Goal: Task Accomplishment & Management: Complete application form

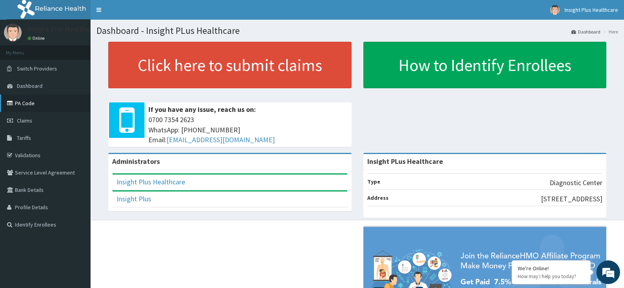
click at [19, 101] on link "PA Code" at bounding box center [45, 103] width 91 height 17
click at [42, 121] on link "Claims" at bounding box center [45, 120] width 91 height 17
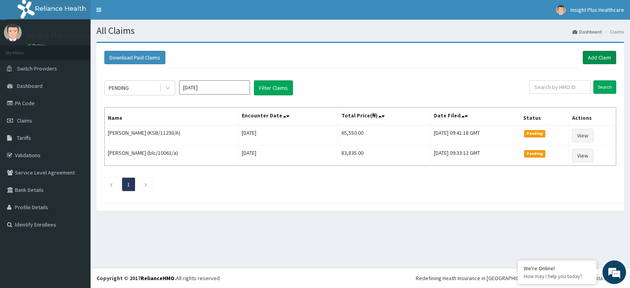
click at [601, 58] on link "Add Claim" at bounding box center [599, 57] width 33 height 13
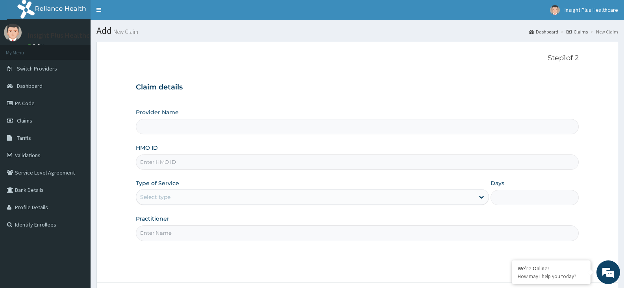
click at [168, 161] on input "HMO ID" at bounding box center [357, 161] width 443 height 15
type input "Insight PLus Healthcare"
paste input "BIE/10058/A"
type input "BIE/10058/A"
click at [159, 197] on div "Select type" at bounding box center [155, 197] width 30 height 8
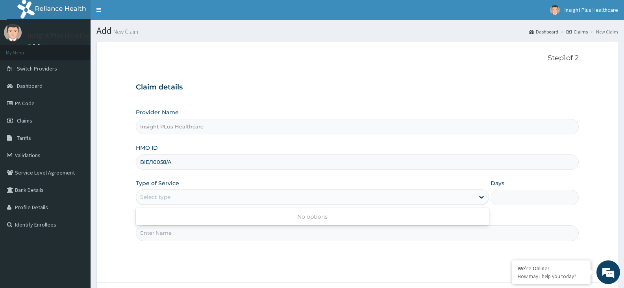
click at [166, 200] on div "Select type" at bounding box center [155, 197] width 30 height 8
click at [166, 197] on div "Select type" at bounding box center [155, 197] width 30 height 8
click at [158, 193] on div "Select type" at bounding box center [155, 197] width 30 height 8
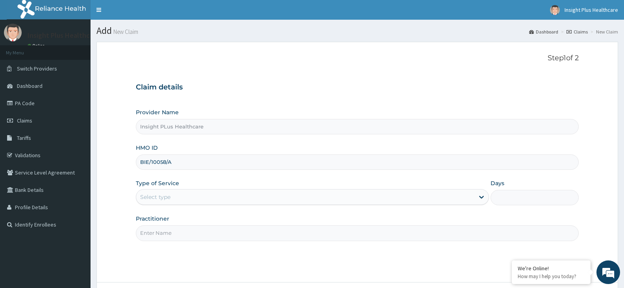
click at [160, 237] on input "Practitioner" at bounding box center [357, 232] width 443 height 15
type input "DOCTOR OMOLOLU"
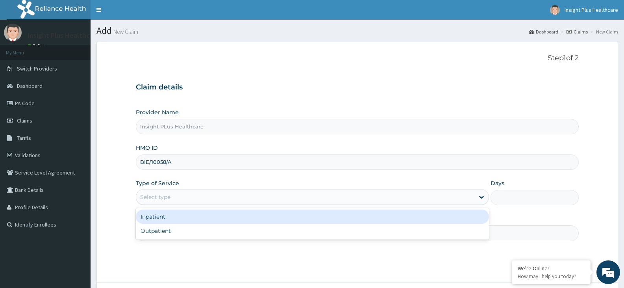
click at [160, 191] on div "Select type" at bounding box center [305, 197] width 338 height 13
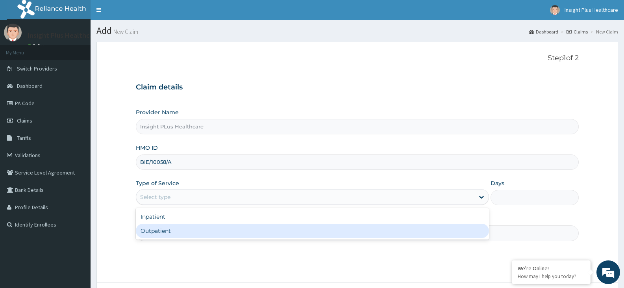
click at [170, 229] on div "Outpatient" at bounding box center [312, 231] width 353 height 14
type input "1"
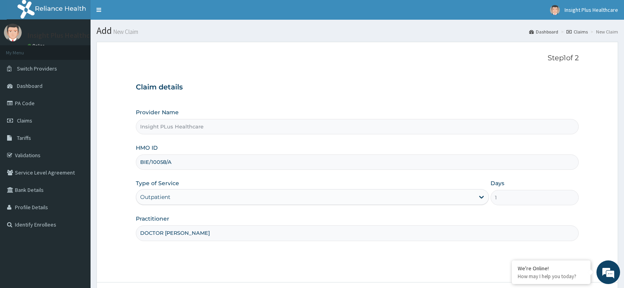
scroll to position [65, 0]
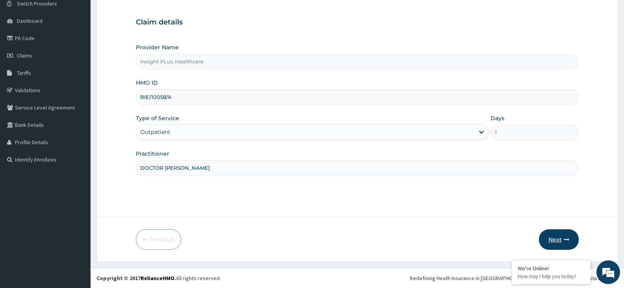
click at [558, 239] on button "Next" at bounding box center [559, 239] width 40 height 20
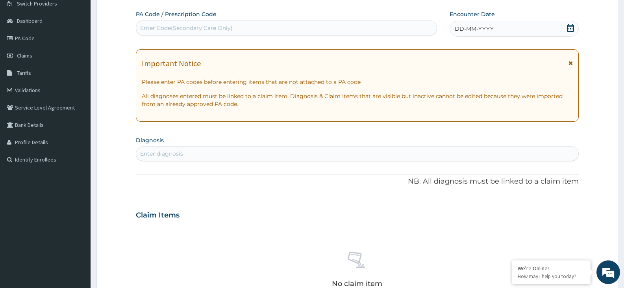
click at [317, 28] on div "Enter Code(Secondary Care Only)" at bounding box center [286, 28] width 301 height 13
paste input "PA/10D89F"
type input "PA/10D89F"
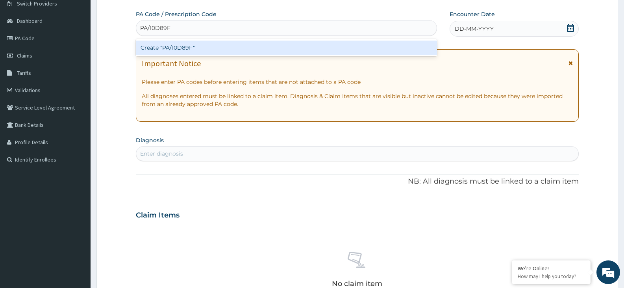
click at [307, 46] on div "Create "PA/10D89F"" at bounding box center [286, 48] width 301 height 14
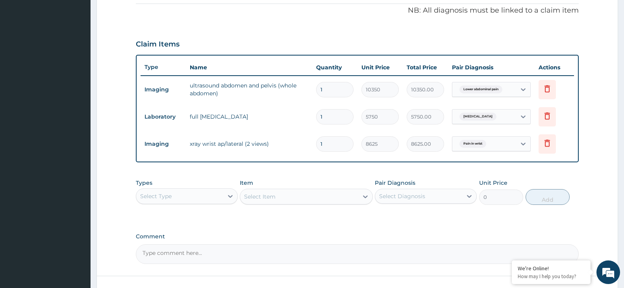
scroll to position [297, 0]
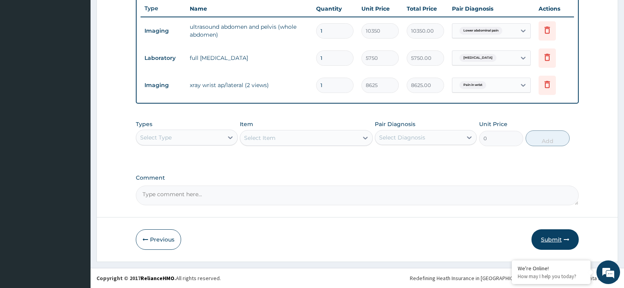
click at [557, 243] on button "Submit" at bounding box center [555, 239] width 47 height 20
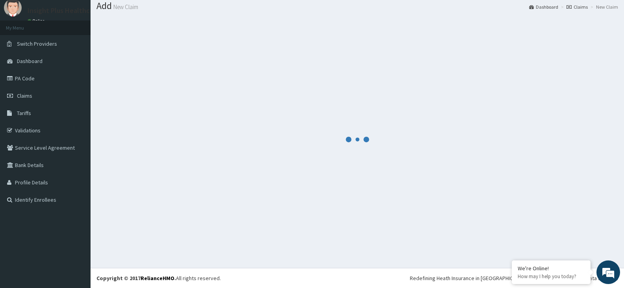
scroll to position [25, 0]
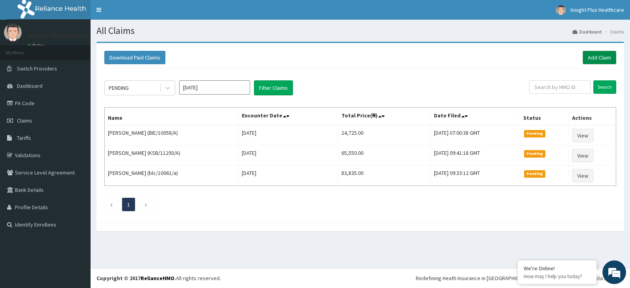
click at [591, 57] on link "Add Claim" at bounding box center [599, 57] width 33 height 13
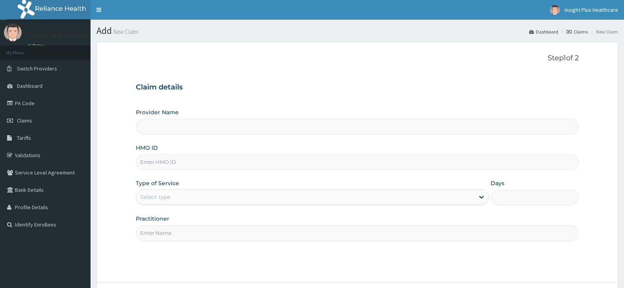
type input "Insight PLus Healthcare"
click at [251, 155] on input "HMO ID" at bounding box center [357, 161] width 443 height 15
paste input "AIP/10077/A"
type input "AIP/10077/A"
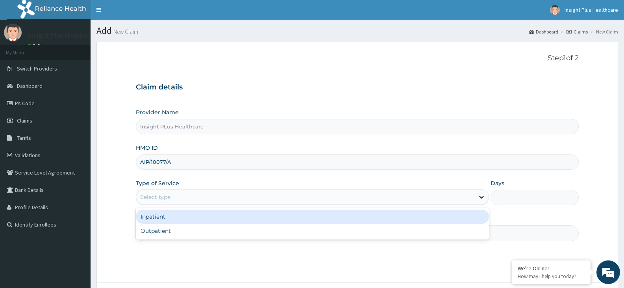
click at [217, 197] on div "Select type" at bounding box center [305, 197] width 338 height 13
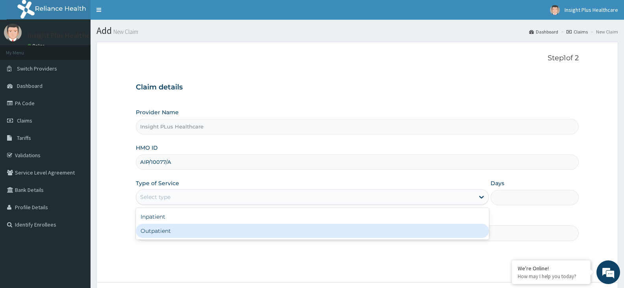
click at [206, 235] on div "Outpatient" at bounding box center [312, 231] width 353 height 14
type input "1"
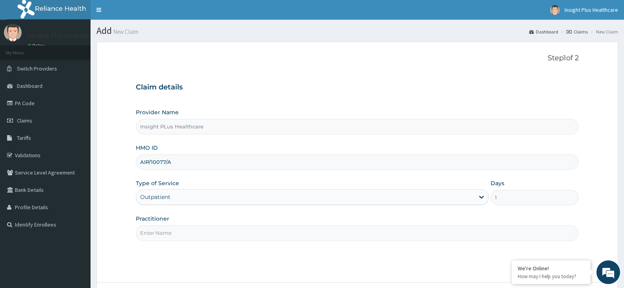
click at [206, 235] on input "Practitioner" at bounding box center [357, 232] width 443 height 15
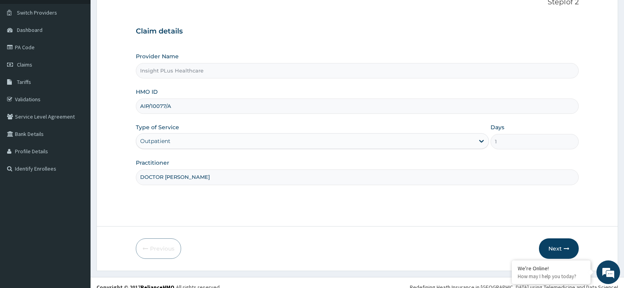
scroll to position [65, 0]
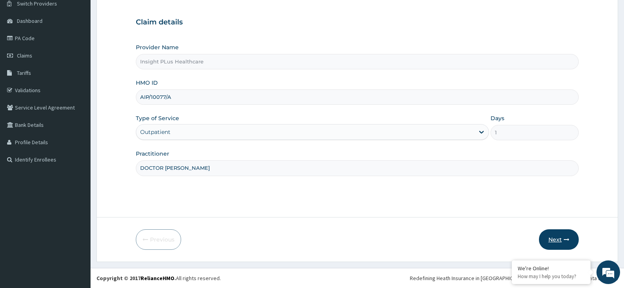
type input "DOCTOR OMOLOLU"
click at [562, 236] on button "Next" at bounding box center [559, 239] width 40 height 20
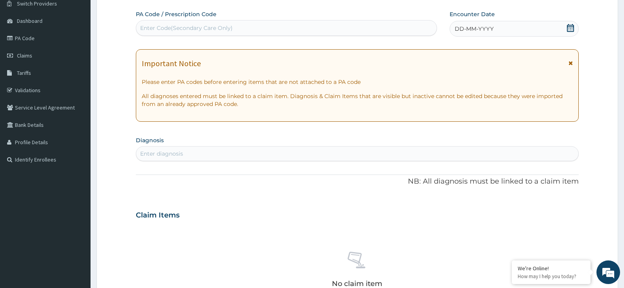
scroll to position [0, 0]
click at [249, 30] on div "Enter Code(Secondary Care Only)" at bounding box center [286, 28] width 301 height 13
paste input "PA/B1B6A5"
type input "PA/B1B6A5"
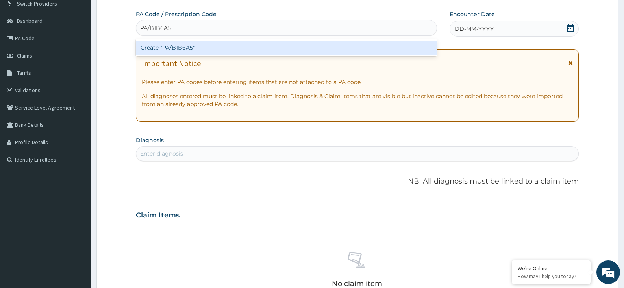
click at [248, 45] on div "Create "PA/B1B6A5"" at bounding box center [286, 48] width 301 height 14
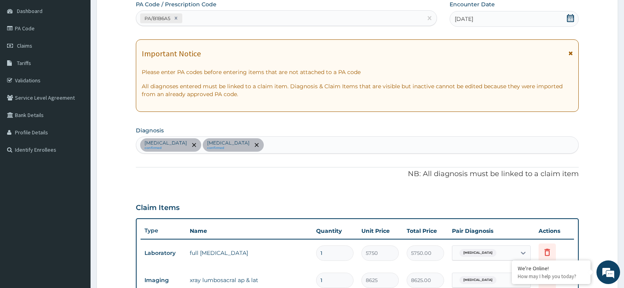
scroll to position [270, 0]
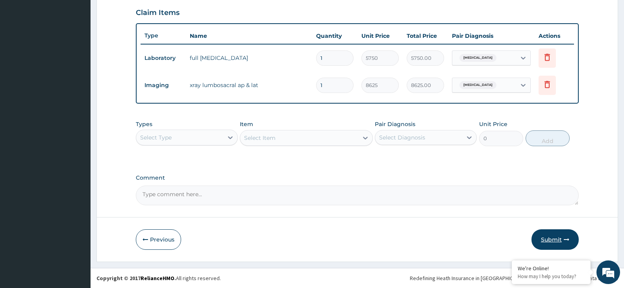
click at [556, 238] on button "Submit" at bounding box center [555, 239] width 47 height 20
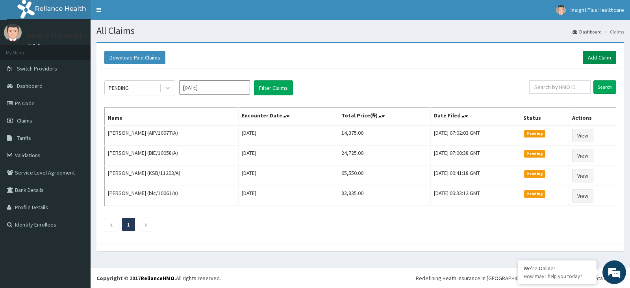
click at [598, 58] on link "Add Claim" at bounding box center [599, 57] width 33 height 13
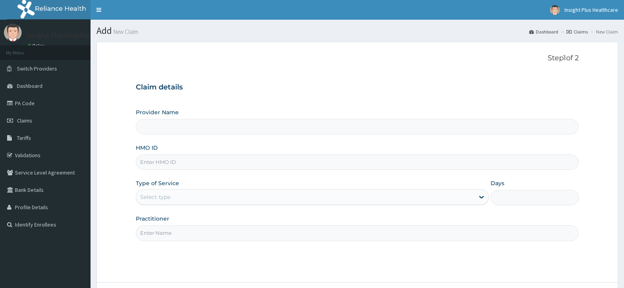
click at [179, 166] on input "HMO ID" at bounding box center [357, 161] width 443 height 15
paste input "BOL/10071/A"
type input "BOL/10071/A"
type input "Insight PLus Healthcare"
click at [152, 163] on input "BOL/10071/A" at bounding box center [357, 161] width 443 height 15
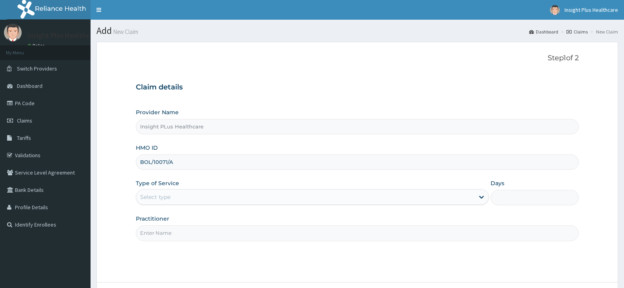
type input "BOL/10071/A"
click at [174, 200] on div "Select type" at bounding box center [305, 197] width 338 height 13
click at [165, 192] on div "Select type" at bounding box center [305, 197] width 338 height 13
click at [173, 231] on input "Practitioner" at bounding box center [357, 232] width 443 height 15
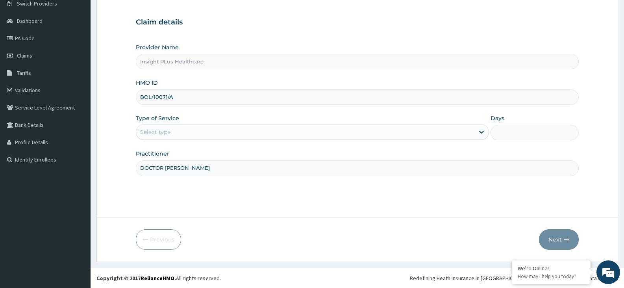
type input "DOCTOR OMOLOLU"
click at [254, 137] on div "Select type" at bounding box center [305, 132] width 338 height 13
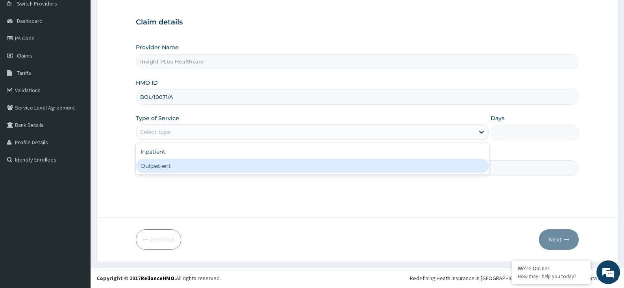
click at [240, 165] on div "Outpatient" at bounding box center [312, 166] width 353 height 14
type input "1"
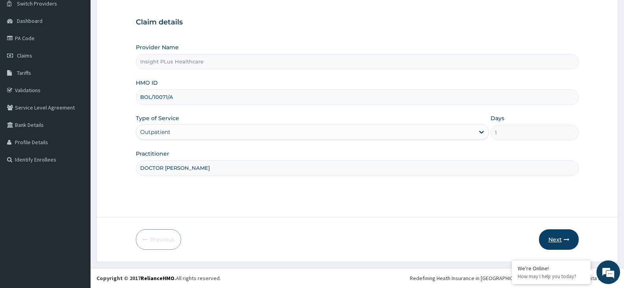
click at [573, 242] on button "Next" at bounding box center [559, 239] width 40 height 20
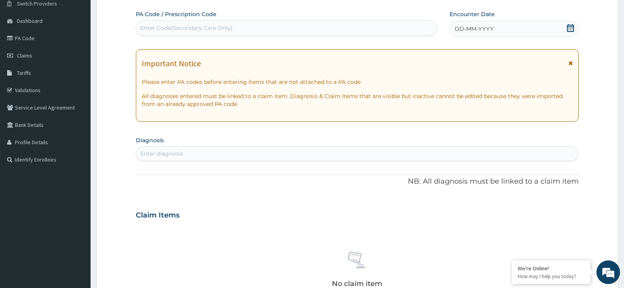
drag, startPoint x: 573, startPoint y: 242, endPoint x: 596, endPoint y: 26, distance: 217.1
click at [596, 26] on form "Step 2 of 2 PA Code / Prescription Code Enter Code(Secondary Care Only) Encount…" at bounding box center [358, 226] width 522 height 498
click at [245, 28] on div "Enter Code(Secondary Care Only)" at bounding box center [286, 28] width 301 height 13
paste input "PA/F07076"
type input "PA/F07076"
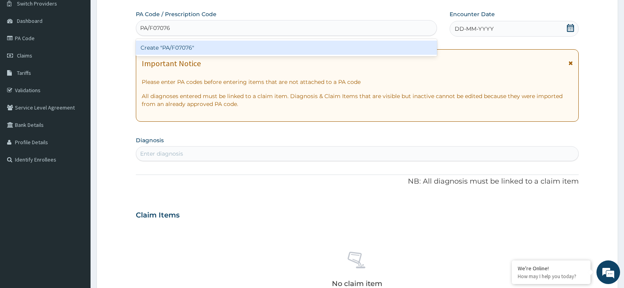
click at [247, 46] on div "Create "PA/F07076"" at bounding box center [286, 48] width 301 height 14
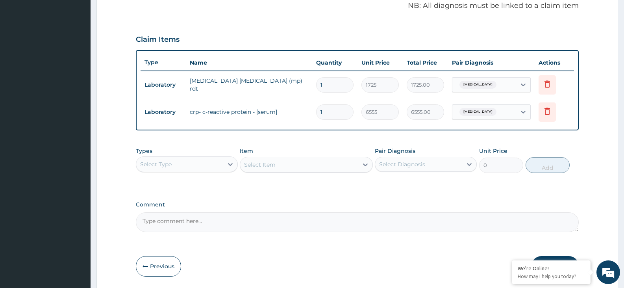
scroll to position [270, 0]
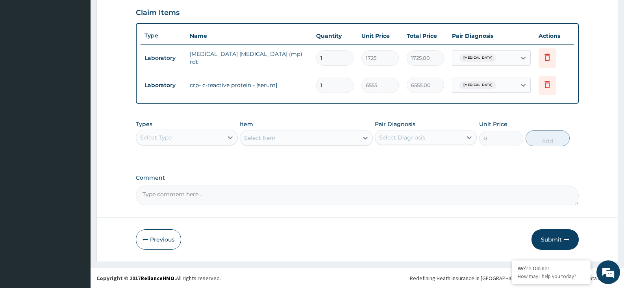
click at [557, 236] on button "Submit" at bounding box center [555, 239] width 47 height 20
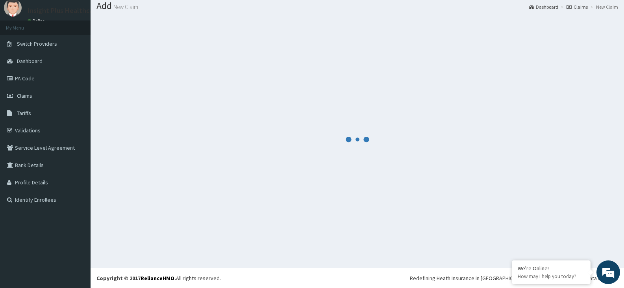
scroll to position [25, 0]
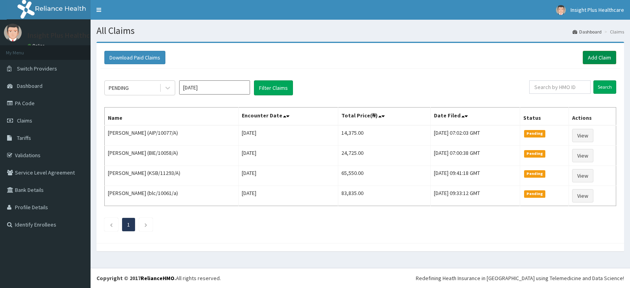
click at [600, 57] on link "Add Claim" at bounding box center [599, 57] width 33 height 13
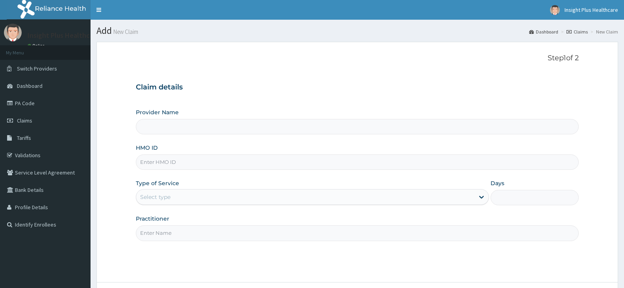
click at [185, 159] on input "HMO ID" at bounding box center [357, 161] width 443 height 15
paste input "BOL/10071/A"
type input "BOL/10071/A"
type input "Insight PLus Healthcare"
type input "BOL/10071/A"
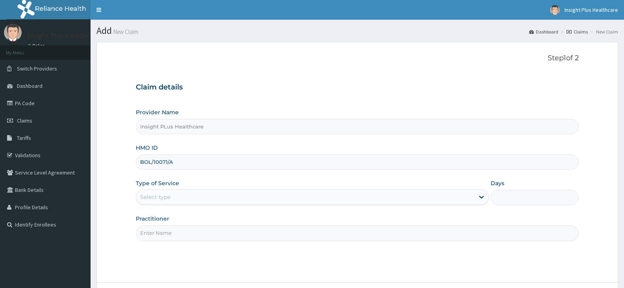
click at [167, 201] on div "Select type" at bounding box center [305, 197] width 338 height 13
click at [167, 230] on input "Practitioner" at bounding box center [357, 232] width 443 height 15
type input "d"
type input "DOCTOR [PERSON_NAME]"
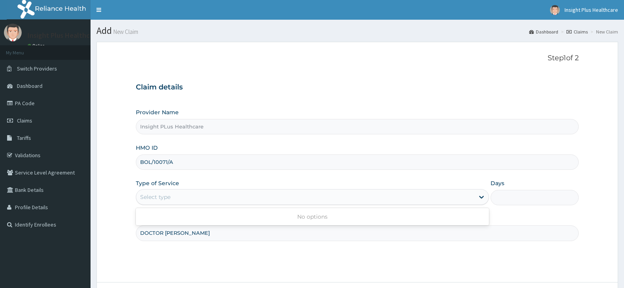
click at [183, 192] on div "Select type" at bounding box center [305, 197] width 338 height 13
click at [183, 197] on div "Select type" at bounding box center [305, 197] width 338 height 13
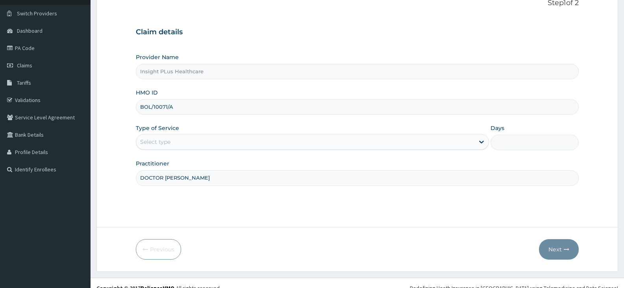
scroll to position [65, 0]
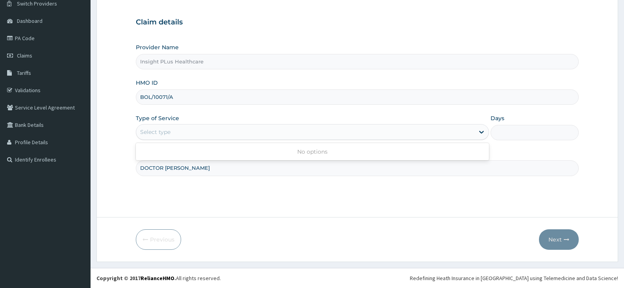
click at [312, 130] on div "Select type" at bounding box center [305, 132] width 338 height 13
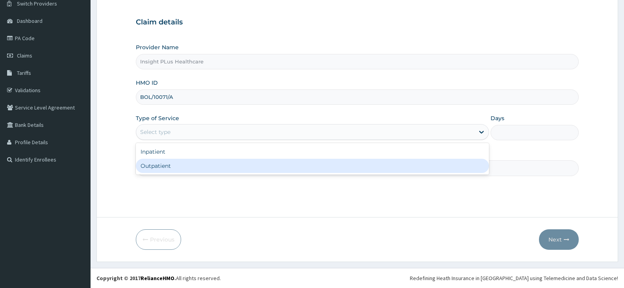
click at [302, 165] on div "Outpatient" at bounding box center [312, 166] width 353 height 14
type input "1"
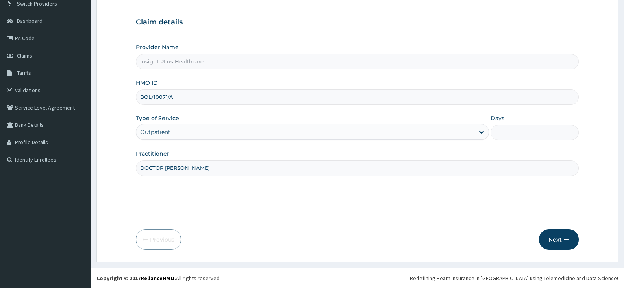
click at [549, 244] on button "Next" at bounding box center [559, 239] width 40 height 20
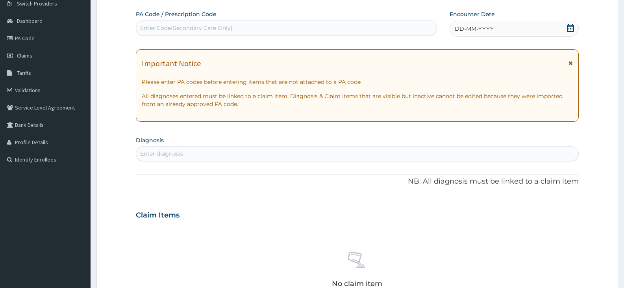
click at [252, 26] on div "Enter Code(Secondary Care Only)" at bounding box center [286, 28] width 301 height 13
paste input "PA/32D424"
type input "PA/32D424"
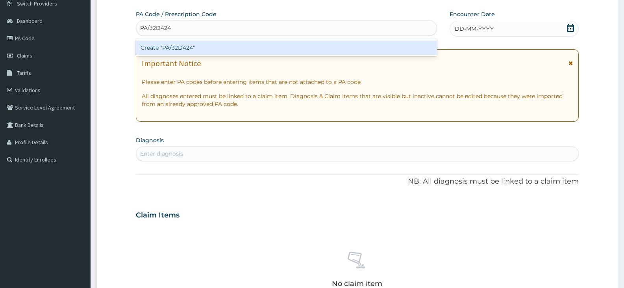
click at [248, 49] on div "Create "PA/32D424"" at bounding box center [286, 48] width 301 height 14
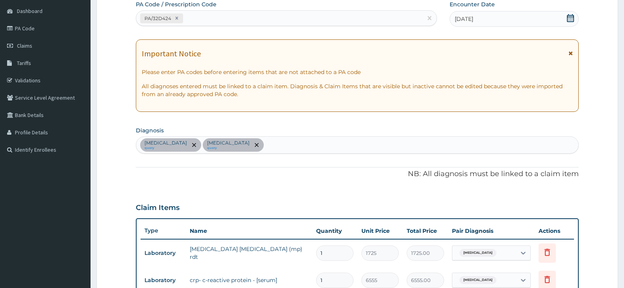
scroll to position [270, 0]
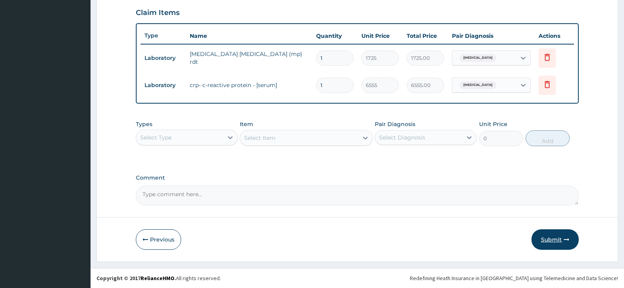
click at [556, 237] on button "Submit" at bounding box center [555, 239] width 47 height 20
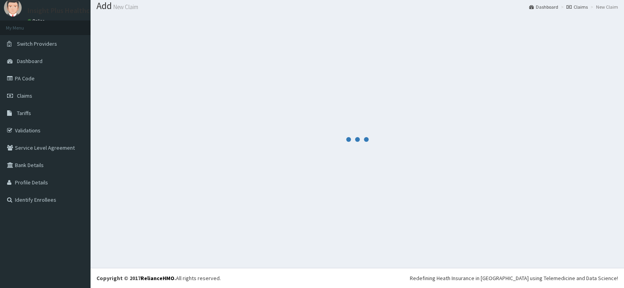
scroll to position [25, 0]
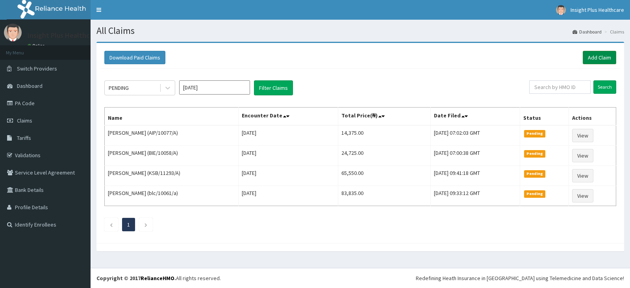
click at [598, 56] on link "Add Claim" at bounding box center [599, 57] width 33 height 13
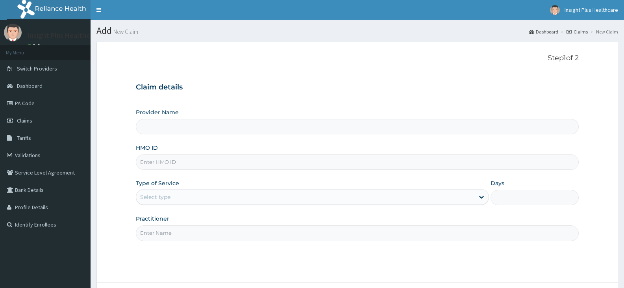
click at [173, 160] on input "HMO ID" at bounding box center [357, 161] width 443 height 15
type input "Insight PLus Healthcare"
paste input "TDG/10029/A"
type input "TDG/10029/A"
click at [158, 199] on div "Select type" at bounding box center [155, 197] width 30 height 8
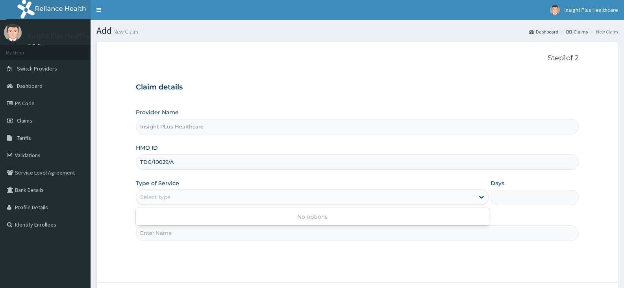
click at [158, 199] on div "Select type" at bounding box center [155, 197] width 30 height 8
click at [155, 233] on input "Practitioner" at bounding box center [357, 232] width 443 height 15
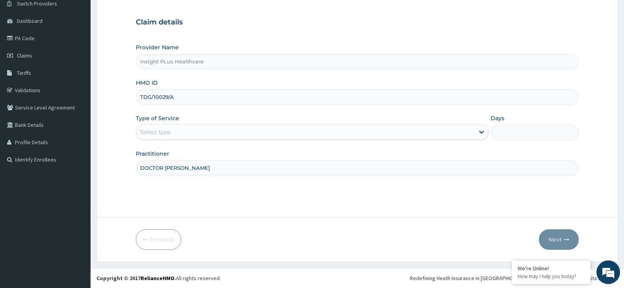
type input "DOCTOR [PERSON_NAME]"
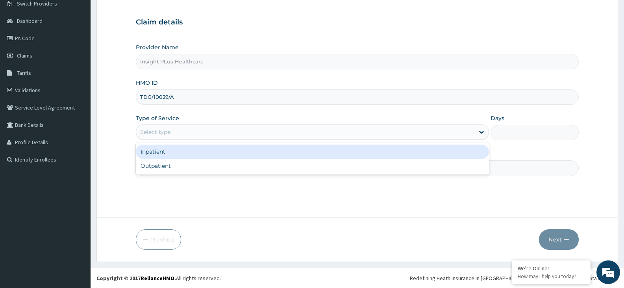
click at [354, 134] on div "Select type" at bounding box center [305, 132] width 338 height 13
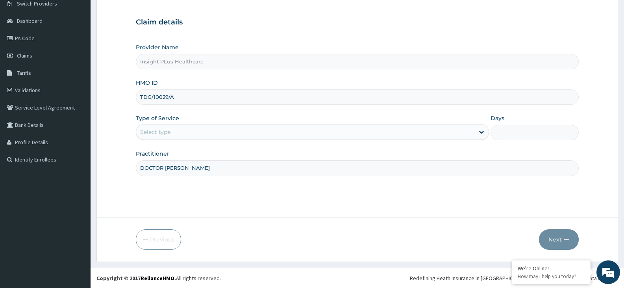
click at [454, 175] on input "DOCTOR [PERSON_NAME]" at bounding box center [357, 167] width 443 height 15
click at [443, 128] on div "Select type" at bounding box center [305, 132] width 338 height 13
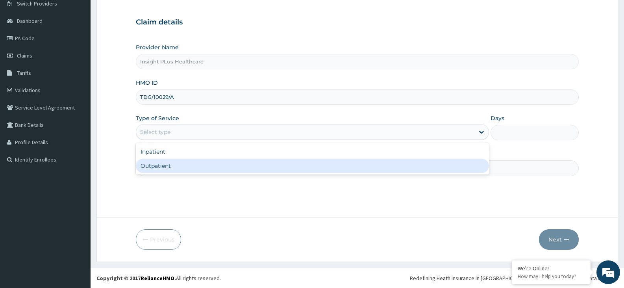
click at [443, 167] on div "Outpatient" at bounding box center [312, 166] width 353 height 14
type input "1"
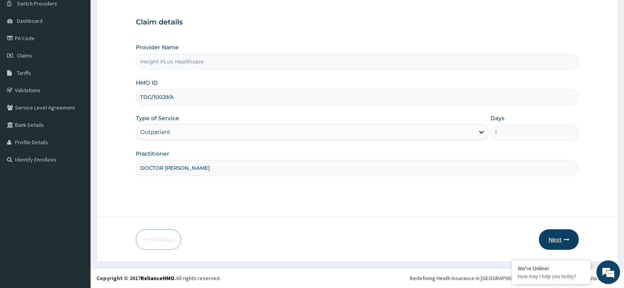
click at [557, 236] on button "Next" at bounding box center [559, 239] width 40 height 20
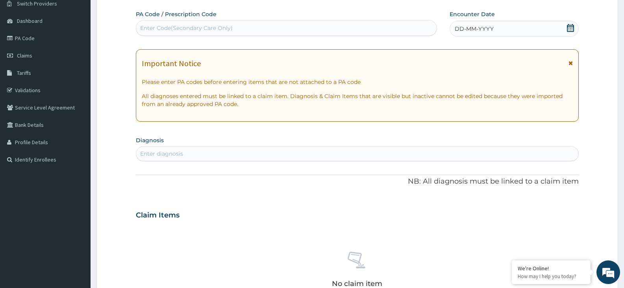
click at [238, 25] on div "Enter Code(Secondary Care Only)" at bounding box center [286, 28] width 301 height 13
paste input "PA/F9B52F"
type input "PA/F9B52F"
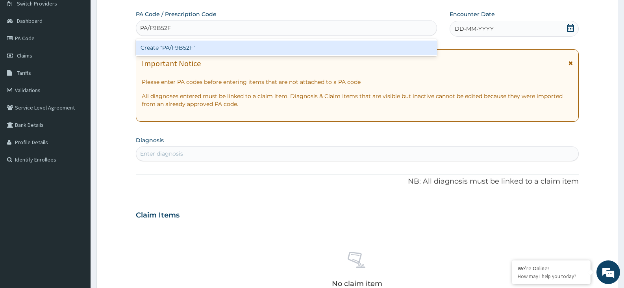
click at [237, 49] on div "Create "PA/F9B52F"" at bounding box center [286, 48] width 301 height 14
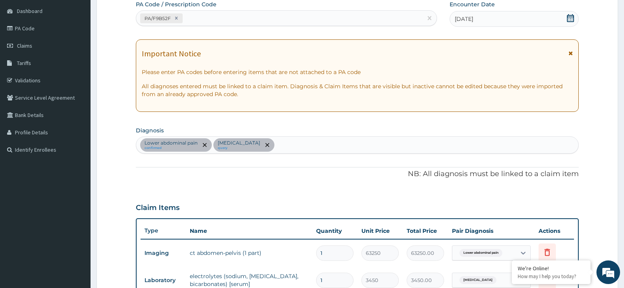
scroll to position [270, 0]
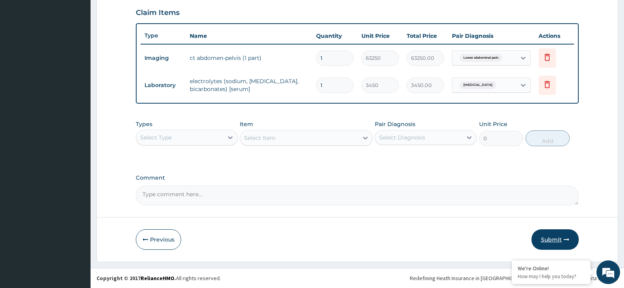
click at [556, 242] on button "Submit" at bounding box center [555, 239] width 47 height 20
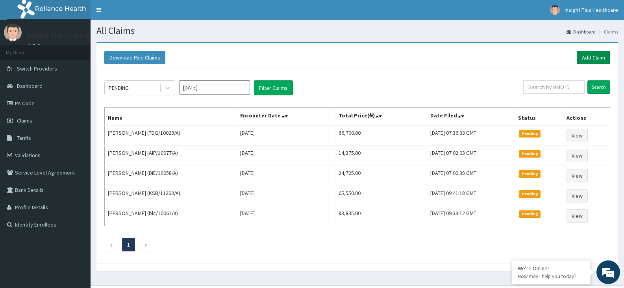
click at [587, 58] on link "Add Claim" at bounding box center [593, 57] width 33 height 13
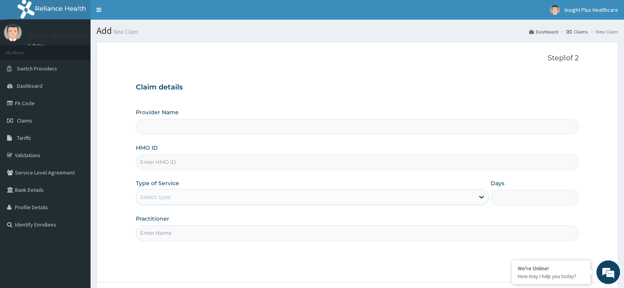
type input "Insight PLus Healthcare"
click at [211, 158] on input "HMO ID" at bounding box center [357, 161] width 443 height 15
paste input "RSP/10044/A"
click at [153, 162] on input "RSP/10044/A" at bounding box center [357, 161] width 443 height 15
type input "RSP/10044/A"
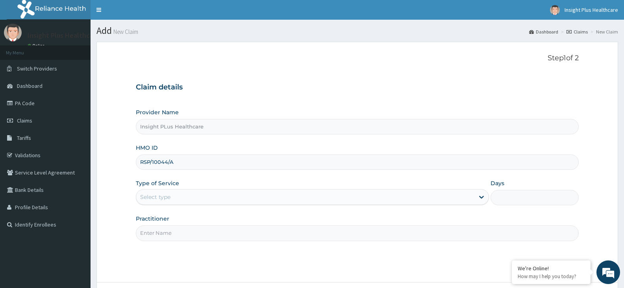
click at [164, 231] on input "Practitioner" at bounding box center [357, 232] width 443 height 15
type input "DOCTOR OMOLOLU"
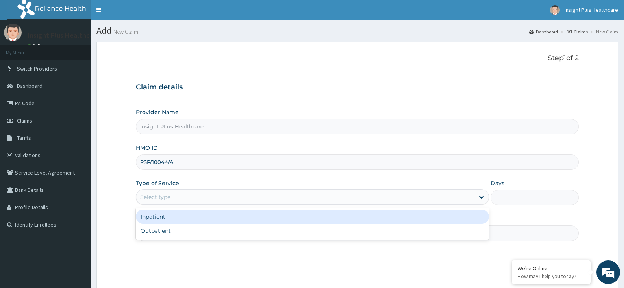
click at [182, 198] on div "Select type" at bounding box center [305, 197] width 338 height 13
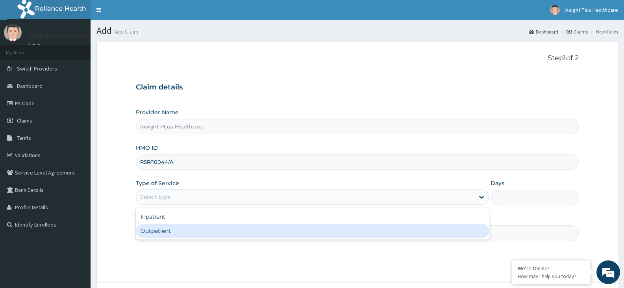
click at [183, 234] on div "Outpatient" at bounding box center [312, 231] width 353 height 14
type input "1"
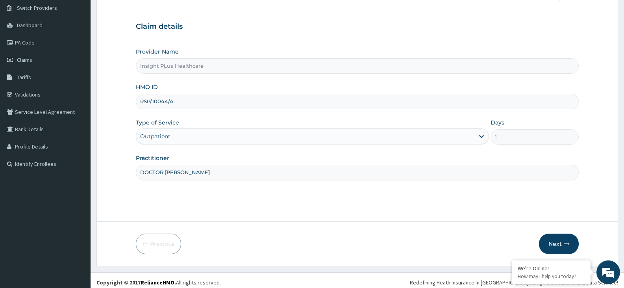
scroll to position [65, 0]
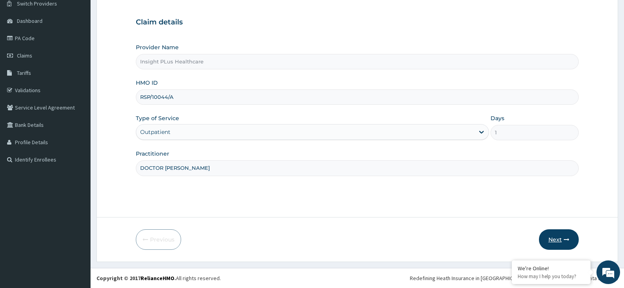
click at [555, 244] on button "Next" at bounding box center [559, 239] width 40 height 20
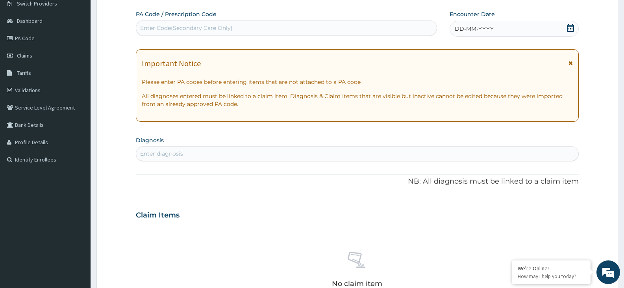
click at [224, 27] on div "Enter Code(Secondary Care Only)" at bounding box center [186, 28] width 93 height 8
paste input "PA/650E27"
type input "PA/650E27"
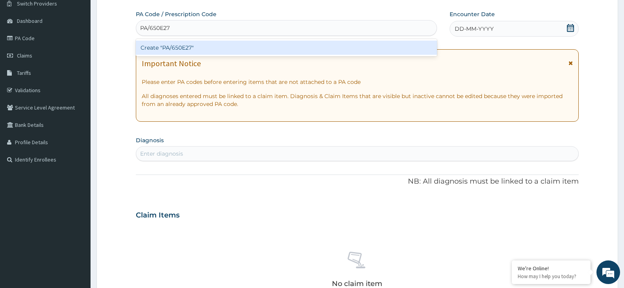
click at [226, 45] on div "Create "PA/650E27"" at bounding box center [286, 48] width 301 height 14
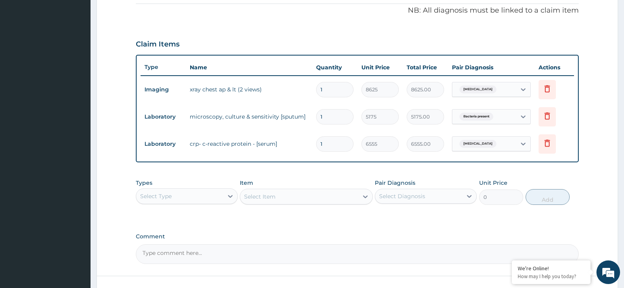
scroll to position [297, 0]
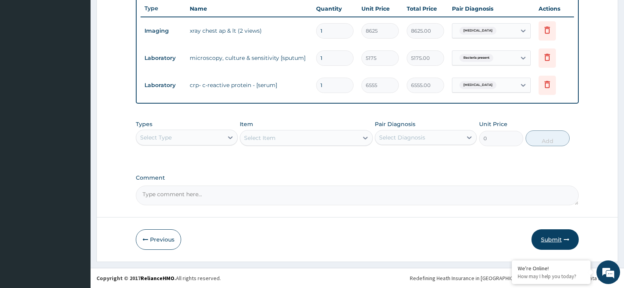
click at [549, 238] on button "Submit" at bounding box center [555, 239] width 47 height 20
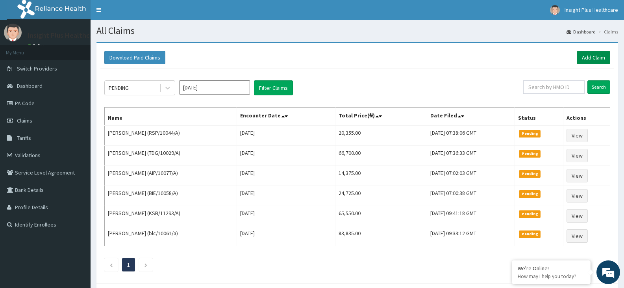
click at [598, 56] on link "Add Claim" at bounding box center [593, 57] width 33 height 13
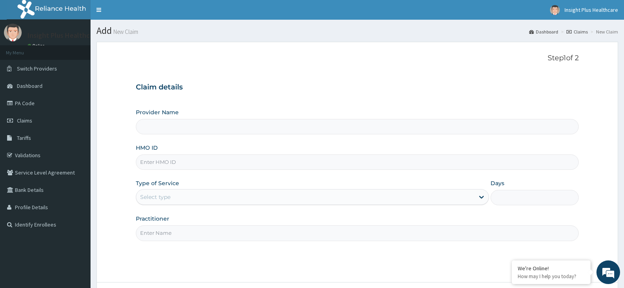
click at [163, 163] on input "HMO ID" at bounding box center [357, 161] width 443 height 15
type input "Insight PLus Healthcare"
paste input "OZE/10037/A"
click at [155, 161] on input "OZE/10037/A" at bounding box center [357, 161] width 443 height 15
type input "OZE/10037/A"
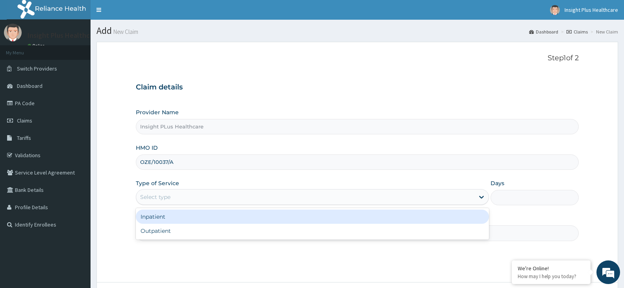
click at [159, 197] on div "Select type" at bounding box center [155, 197] width 30 height 8
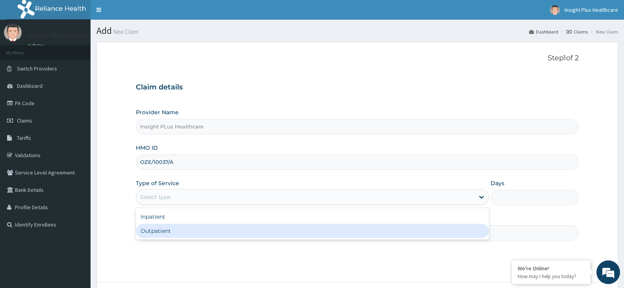
click at [161, 230] on div "Outpatient" at bounding box center [312, 231] width 353 height 14
type input "1"
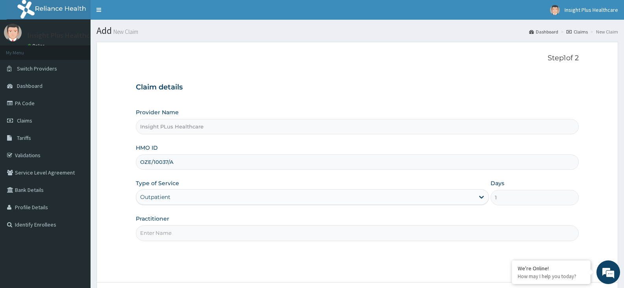
click at [161, 230] on input "Practitioner" at bounding box center [357, 232] width 443 height 15
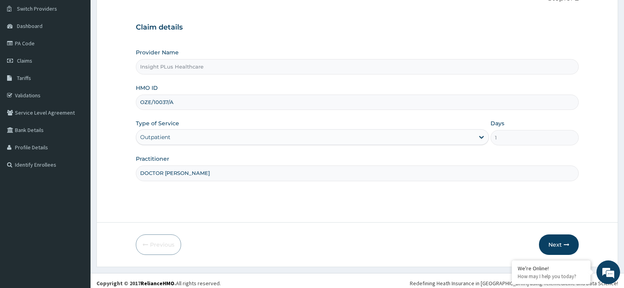
scroll to position [65, 0]
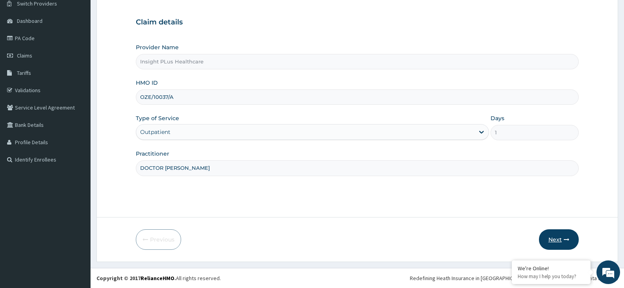
type input "DOCTOR [PERSON_NAME]"
click at [554, 242] on button "Next" at bounding box center [559, 239] width 40 height 20
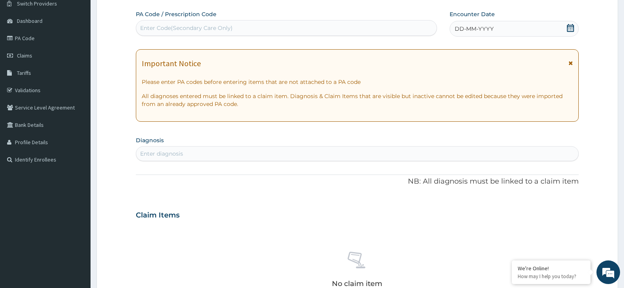
click at [230, 25] on div "Enter Code(Secondary Care Only)" at bounding box center [186, 28] width 93 height 8
paste input "PA/E3802A"
type input "PA/E3802A"
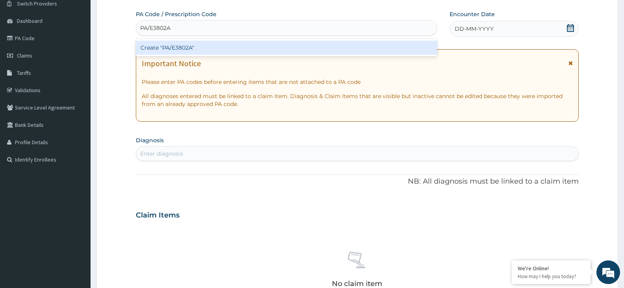
click at [228, 48] on div "Create "PA/E3802A"" at bounding box center [286, 48] width 301 height 14
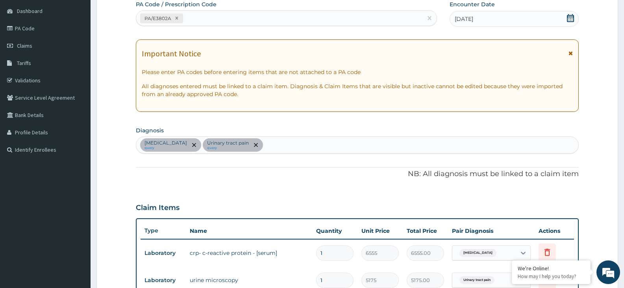
scroll to position [270, 0]
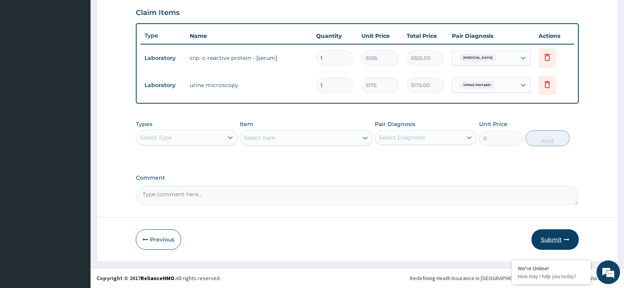
click at [557, 240] on button "Submit" at bounding box center [555, 239] width 47 height 20
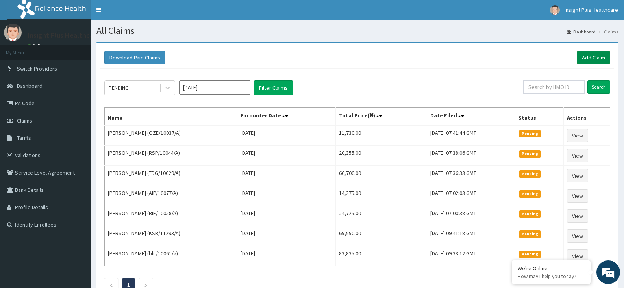
click at [591, 57] on link "Add Claim" at bounding box center [593, 57] width 33 height 13
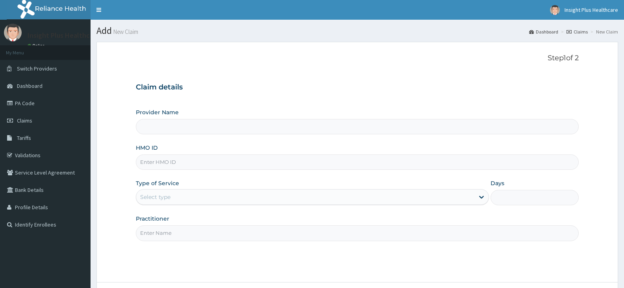
click at [174, 166] on input "HMO ID" at bounding box center [357, 161] width 443 height 15
paste input "ksb/11039/a"
type input "ksb/11039/a"
type input "Insight PLus Healthcare"
type input "ksb/11039/a"
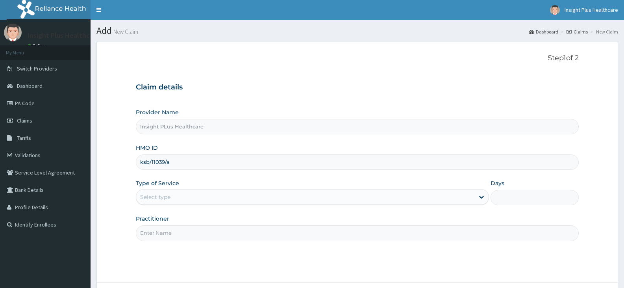
click at [170, 199] on div "Select type" at bounding box center [155, 197] width 30 height 8
click at [171, 234] on input "Practitioner" at bounding box center [357, 232] width 443 height 15
type input "DOCTOR [PERSON_NAME]"
click at [162, 198] on div "Select type" at bounding box center [155, 197] width 30 height 8
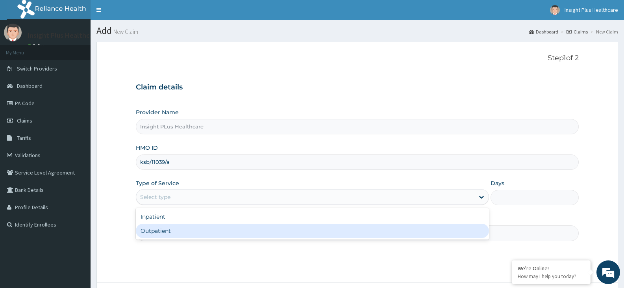
click at [168, 228] on div "Outpatient" at bounding box center [312, 231] width 353 height 14
type input "1"
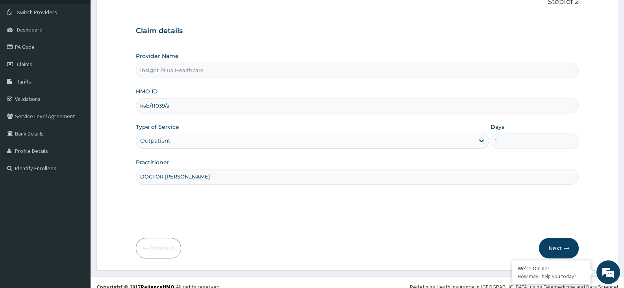
scroll to position [65, 0]
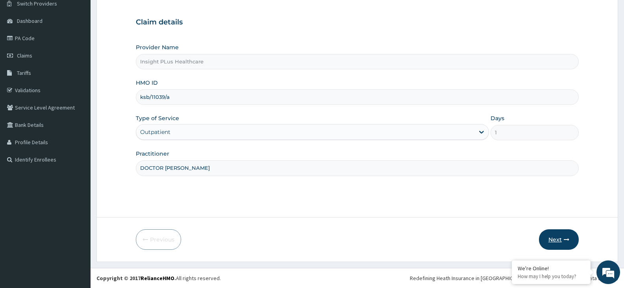
click at [559, 241] on button "Next" at bounding box center [559, 239] width 40 height 20
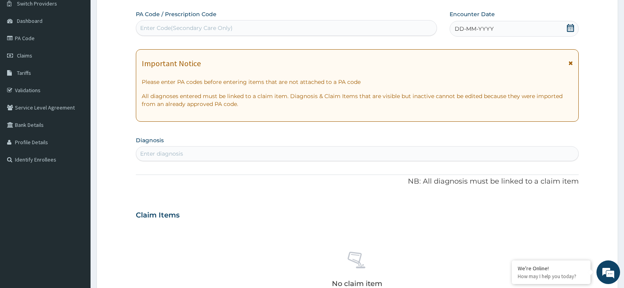
scroll to position [0, 0]
click at [251, 32] on div "Enter Code(Secondary Care Only)" at bounding box center [286, 28] width 301 height 13
paste input "PA/DEED0A"
type input "PA/DEED0A"
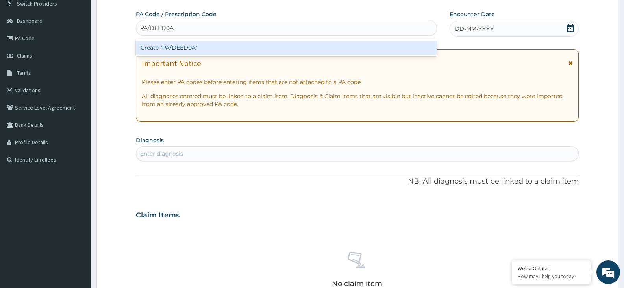
click at [250, 47] on div "Create "PA/DEED0A"" at bounding box center [286, 48] width 301 height 14
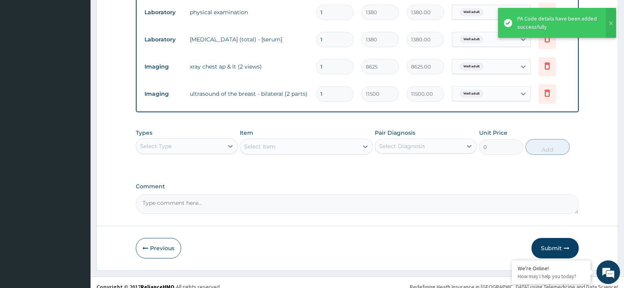
scroll to position [542, 0]
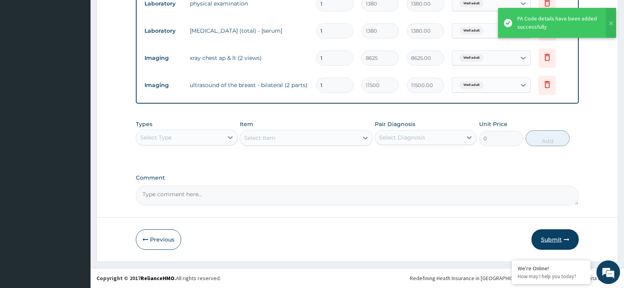
click at [555, 243] on button "Submit" at bounding box center [555, 239] width 47 height 20
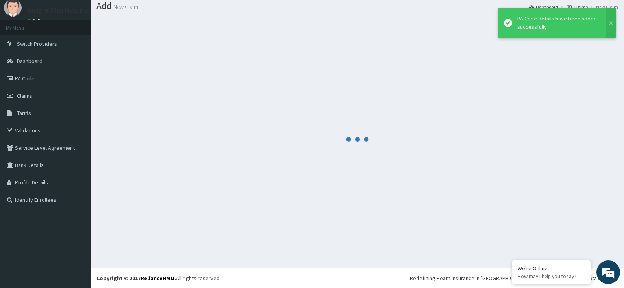
scroll to position [25, 0]
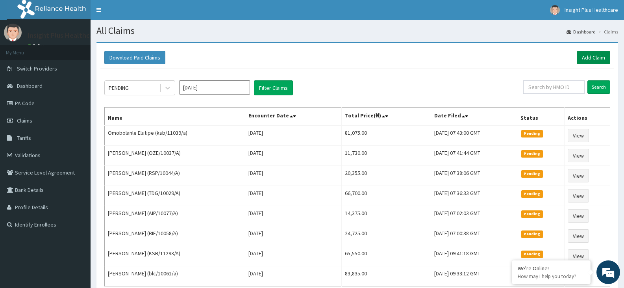
click at [587, 56] on link "Add Claim" at bounding box center [593, 57] width 33 height 13
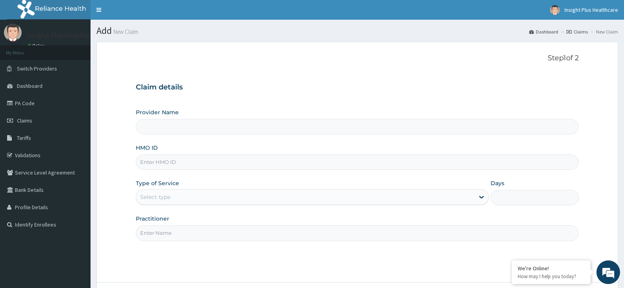
type input "Insight PLus Healthcare"
click at [209, 168] on input "HMO ID" at bounding box center [357, 161] width 443 height 15
paste input "FDQ/10059/A"
type input "FDQ/10059/A"
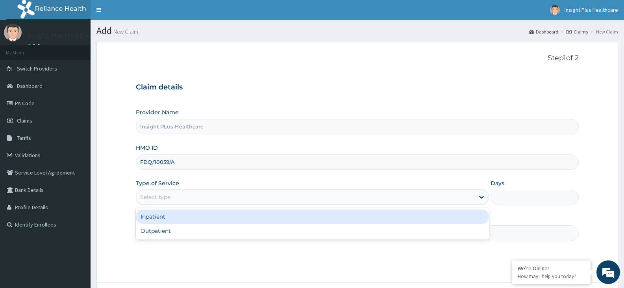
click at [196, 199] on div "Select type" at bounding box center [305, 197] width 338 height 13
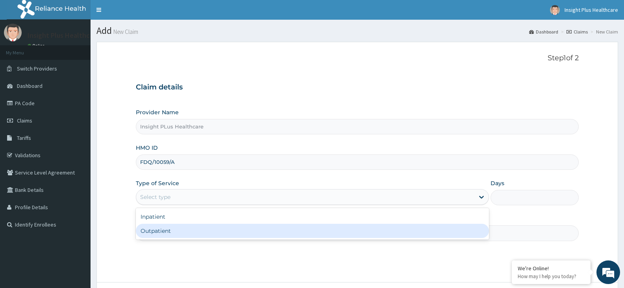
click at [184, 235] on div "Outpatient" at bounding box center [312, 231] width 353 height 14
type input "1"
click at [184, 235] on input "Practitioner" at bounding box center [357, 232] width 443 height 15
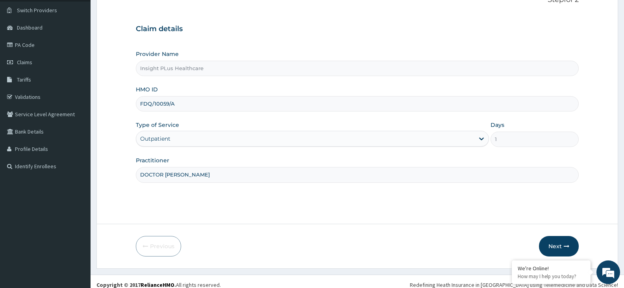
scroll to position [65, 0]
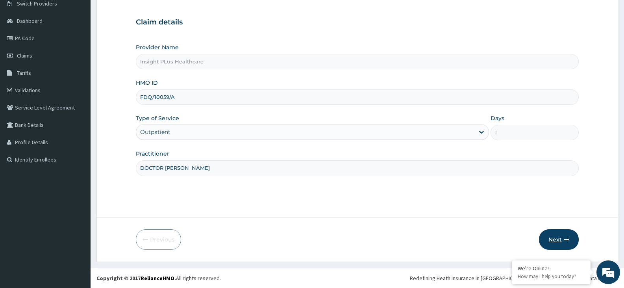
type input "DOCTOR [PERSON_NAME]"
click at [561, 243] on button "Next" at bounding box center [559, 239] width 40 height 20
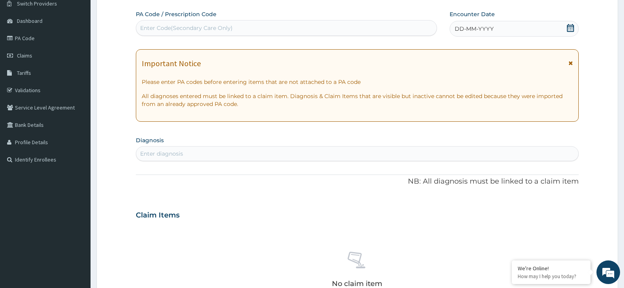
click at [255, 23] on div "Enter Code(Secondary Care Only)" at bounding box center [286, 28] width 301 height 13
paste input "PA/B54287"
type input "PA/B54287"
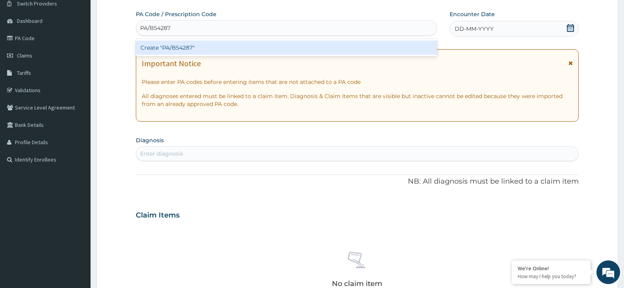
click at [254, 43] on div "Create "PA/B54287"" at bounding box center [286, 48] width 301 height 14
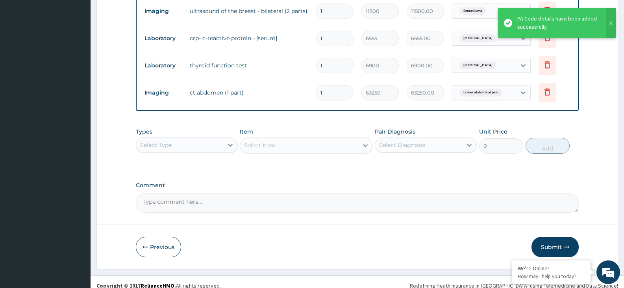
scroll to position [379, 0]
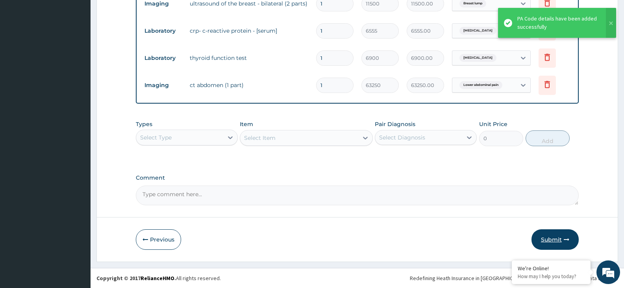
click at [549, 237] on button "Submit" at bounding box center [555, 239] width 47 height 20
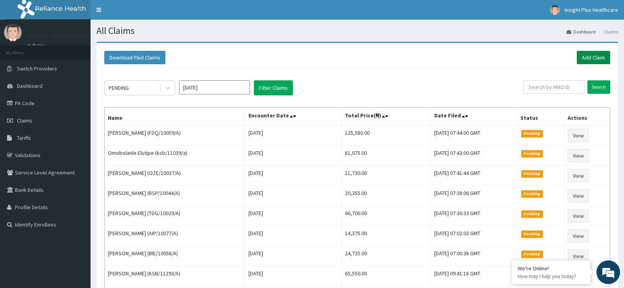
click at [596, 55] on link "Add Claim" at bounding box center [593, 57] width 33 height 13
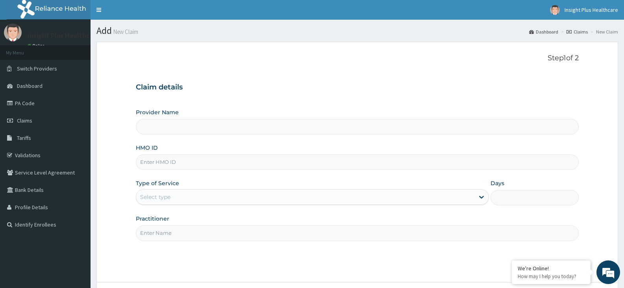
type input "Insight PLus Healthcare"
click at [179, 167] on input "HMO ID" at bounding box center [357, 161] width 443 height 15
paste input "DDZ/10229/A"
type input "DDZ/10229/A"
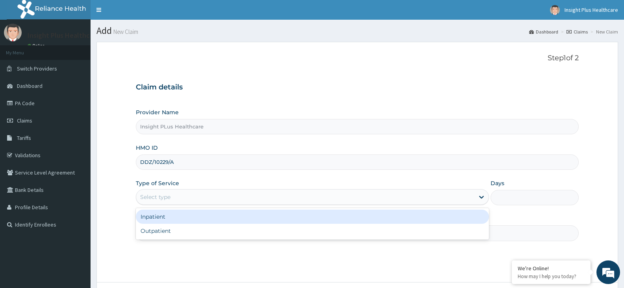
click at [169, 199] on div "Select type" at bounding box center [155, 197] width 30 height 8
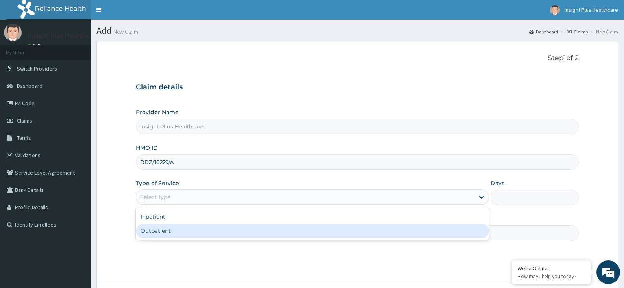
click at [167, 233] on div "Outpatient" at bounding box center [312, 231] width 353 height 14
type input "1"
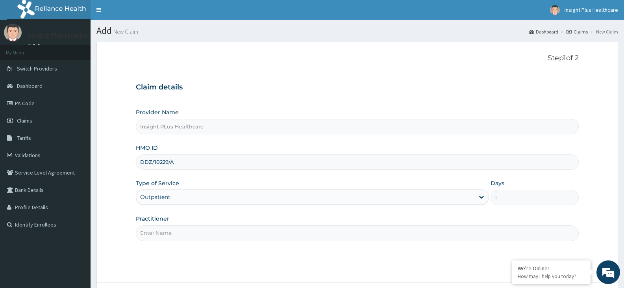
click at [167, 233] on input "Practitioner" at bounding box center [357, 232] width 443 height 15
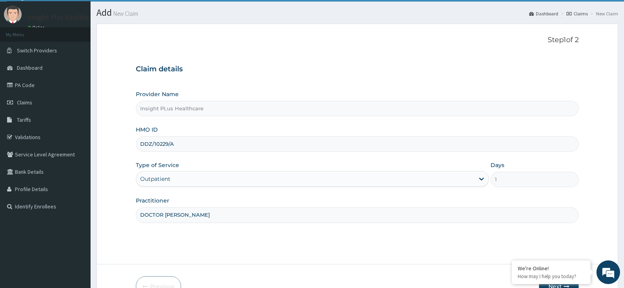
scroll to position [65, 0]
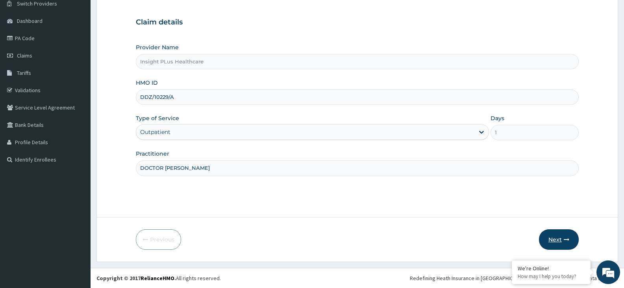
type input "DOCTOR [PERSON_NAME]"
click at [562, 241] on button "Next" at bounding box center [559, 239] width 40 height 20
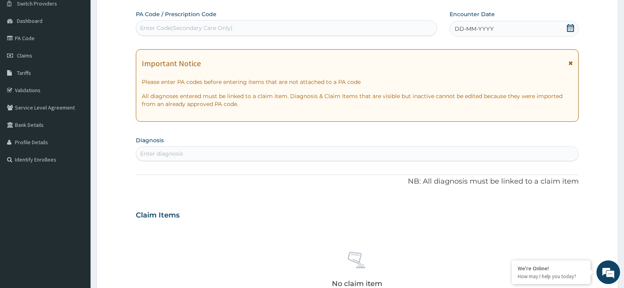
click at [327, 29] on div "Enter Code(Secondary Care Only)" at bounding box center [286, 28] width 301 height 13
paste input "PA/BEF0B8"
type input "PA/BEF0B8"
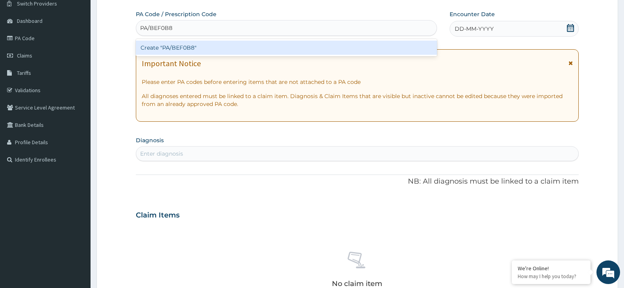
click at [321, 48] on div "Create "PA/BEF0B8"" at bounding box center [286, 48] width 301 height 14
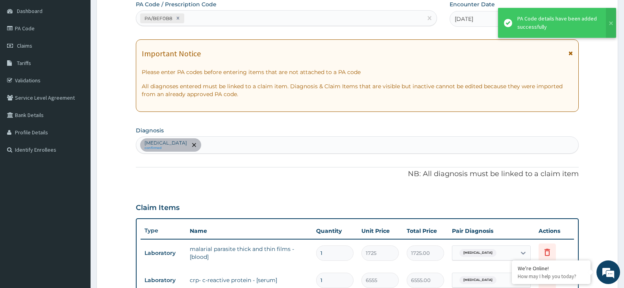
scroll to position [270, 0]
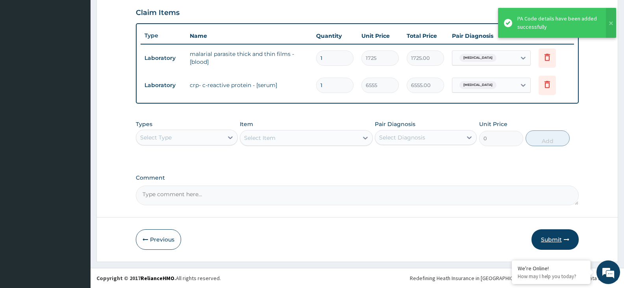
click at [554, 237] on button "Submit" at bounding box center [555, 239] width 47 height 20
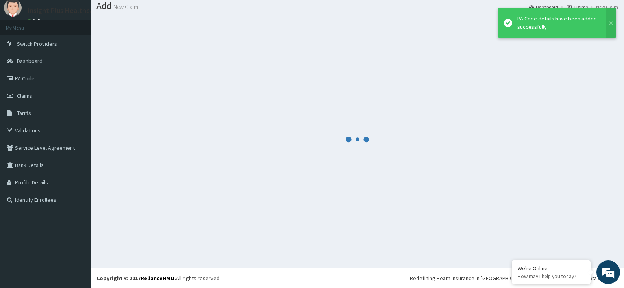
scroll to position [25, 0]
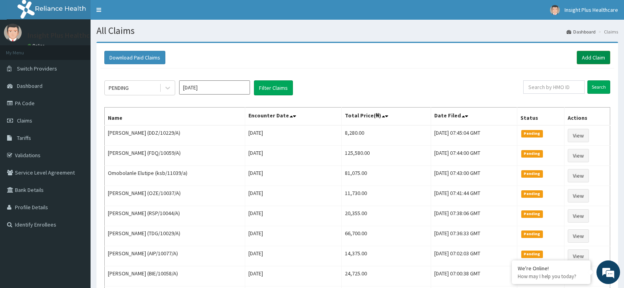
click at [592, 56] on link "Add Claim" at bounding box center [593, 57] width 33 height 13
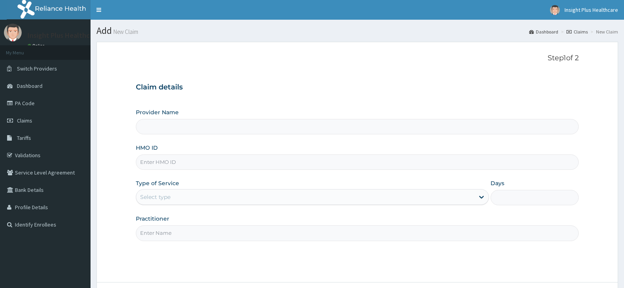
click at [230, 163] on input "HMO ID" at bounding box center [357, 161] width 443 height 15
paste input "RGS/10023/B"
type input "RGS/10023/B"
type input "Insight PLus Healthcare"
type input "RGS/10023/B"
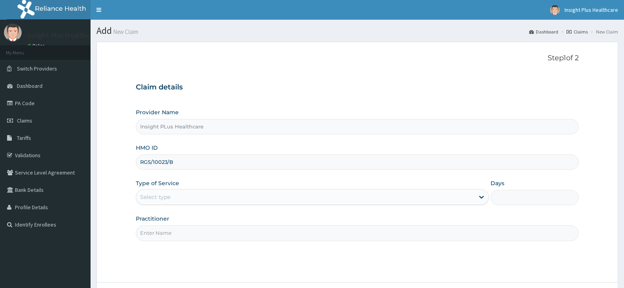
click at [160, 235] on input "Practitioner" at bounding box center [357, 232] width 443 height 15
type input "DOCTOR [PERSON_NAME]"
click at [172, 200] on div "Select type" at bounding box center [305, 197] width 338 height 13
click at [206, 127] on input "Insight PLus Healthcare" at bounding box center [357, 126] width 443 height 15
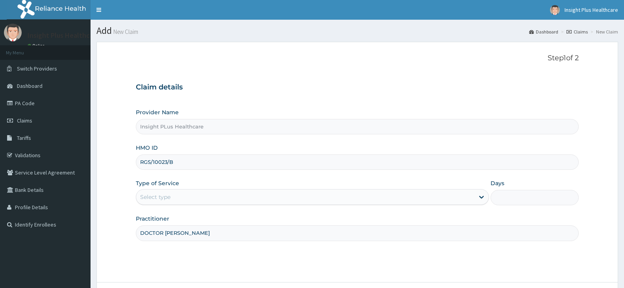
click at [221, 91] on h3 "Claim details" at bounding box center [357, 87] width 443 height 9
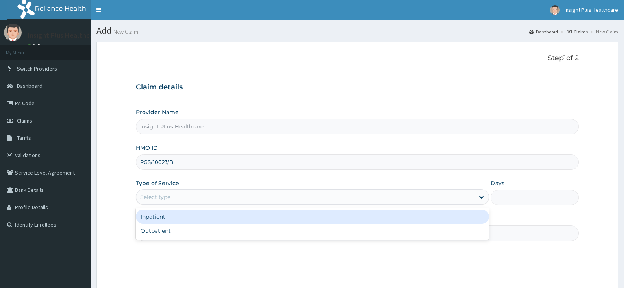
click at [167, 196] on div "Select type" at bounding box center [155, 197] width 30 height 8
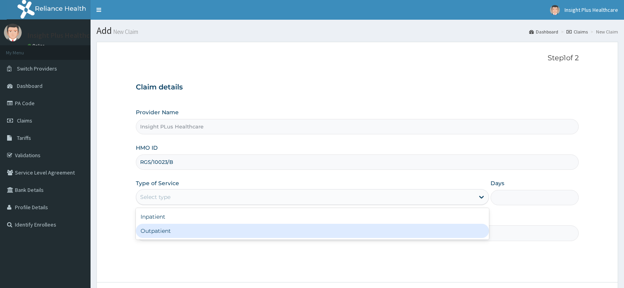
click at [163, 231] on div "Outpatient" at bounding box center [312, 231] width 353 height 14
type input "1"
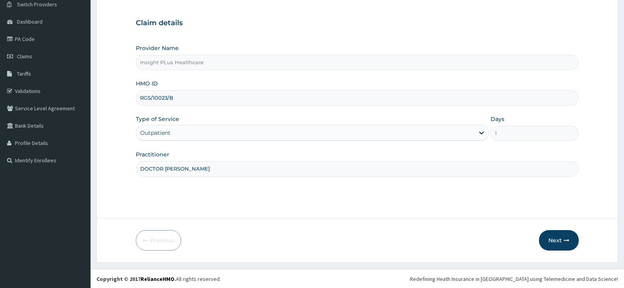
scroll to position [65, 0]
click at [558, 237] on button "Next" at bounding box center [559, 239] width 40 height 20
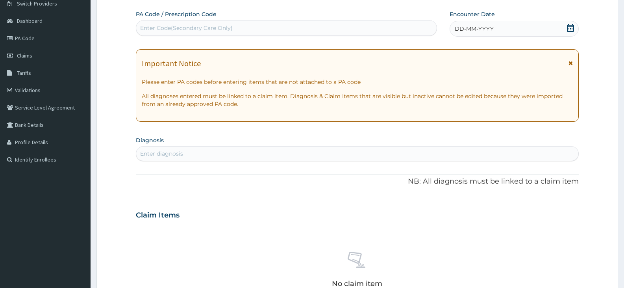
click at [221, 31] on div "Enter Code(Secondary Care Only)" at bounding box center [186, 28] width 93 height 8
paste input "PA/E5123C"
type input "PA/E5123C"
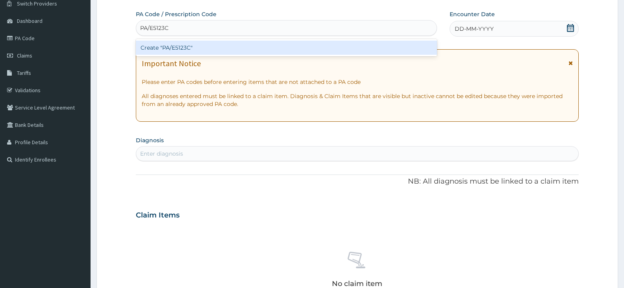
click at [224, 46] on div "Create "PA/E5123C"" at bounding box center [286, 48] width 301 height 14
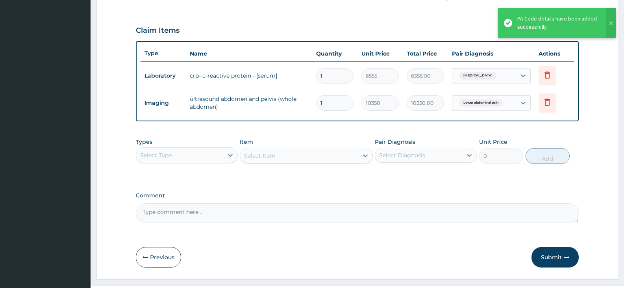
scroll to position [270, 0]
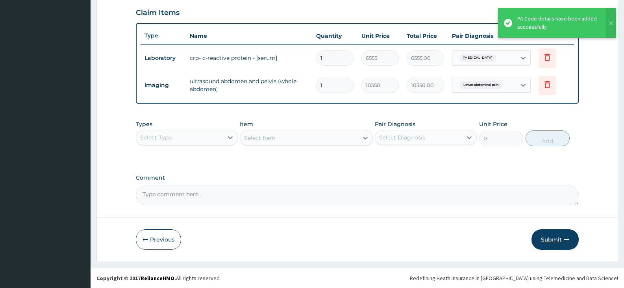
click at [555, 240] on button "Submit" at bounding box center [555, 239] width 47 height 20
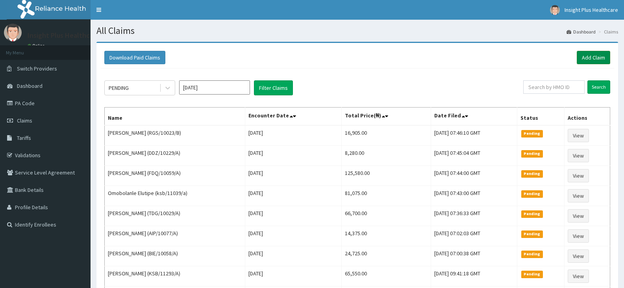
click at [597, 58] on link "Add Claim" at bounding box center [593, 57] width 33 height 13
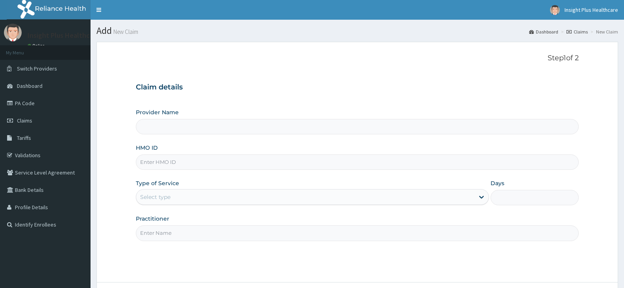
click at [282, 159] on input "HMO ID" at bounding box center [357, 161] width 443 height 15
paste input "ksb/11330/a"
type input "ksb/11330/a"
type input "Insight PLus Healthcare"
type input "ksb/11330/a"
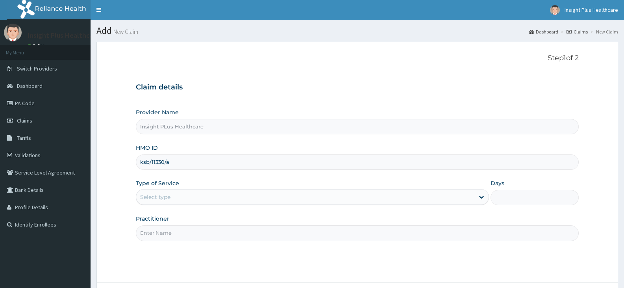
click at [189, 238] on input "Practitioner" at bounding box center [357, 232] width 443 height 15
type input "DOCTOR [PERSON_NAME]"
click at [187, 196] on div "Select type" at bounding box center [305, 197] width 338 height 13
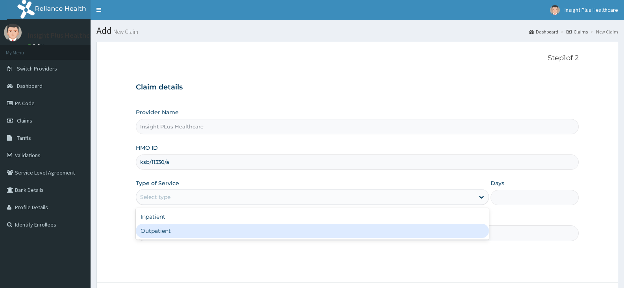
click at [181, 230] on div "Outpatient" at bounding box center [312, 231] width 353 height 14
type input "1"
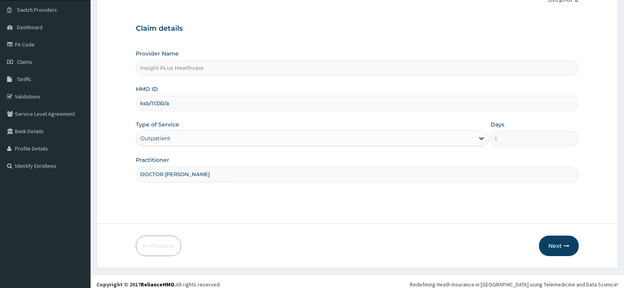
scroll to position [65, 0]
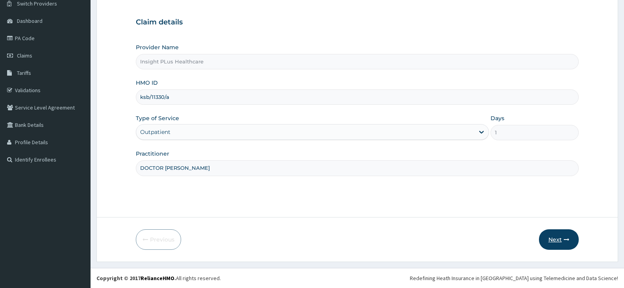
click at [553, 239] on button "Next" at bounding box center [559, 239] width 40 height 20
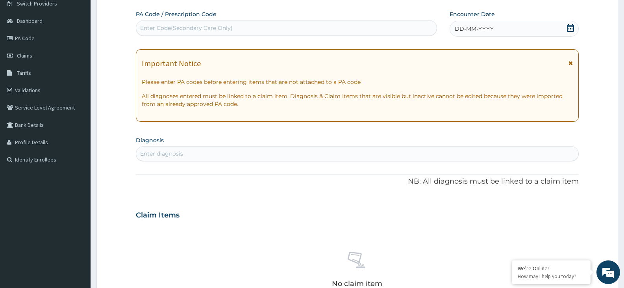
click at [278, 32] on div "Enter Code(Secondary Care Only)" at bounding box center [286, 28] width 301 height 13
paste input "PA/DA0328"
type input "PA/DA0328"
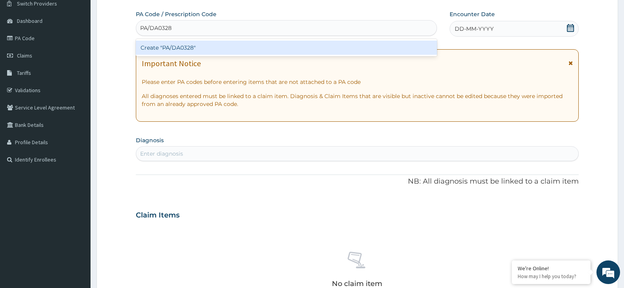
click at [270, 47] on div "Create "PA/DA0328"" at bounding box center [286, 48] width 301 height 14
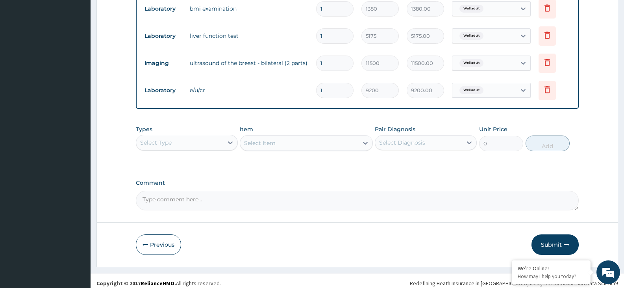
scroll to position [460, 0]
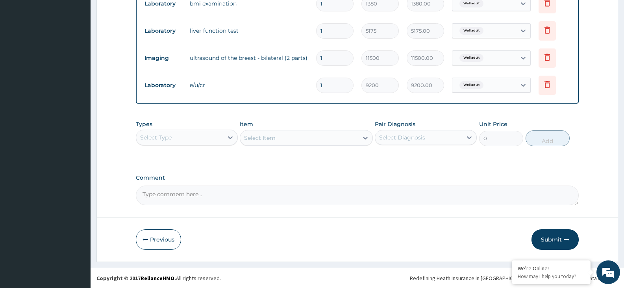
click at [557, 237] on button "Submit" at bounding box center [555, 239] width 47 height 20
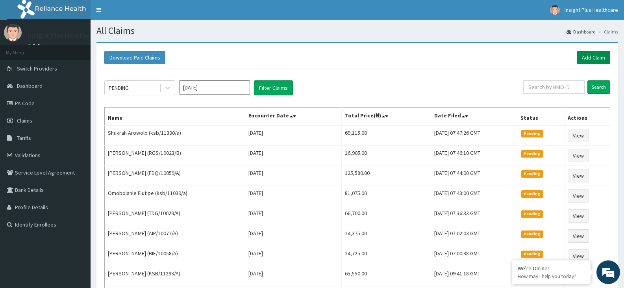
click at [595, 57] on link "Add Claim" at bounding box center [593, 57] width 33 height 13
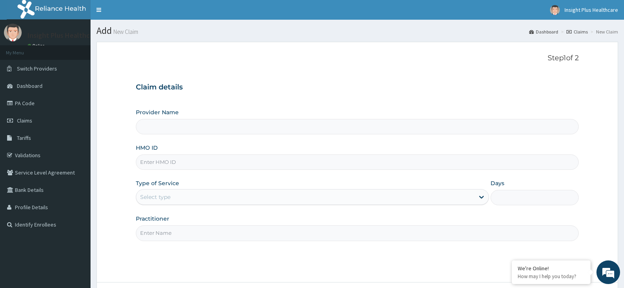
click at [173, 159] on input "HMO ID" at bounding box center [357, 161] width 443 height 15
paste input "KSB/11330/A"
type input "KSB/11330/A"
type input "Insight PLus Healthcare"
type input "KSB/11330/A"
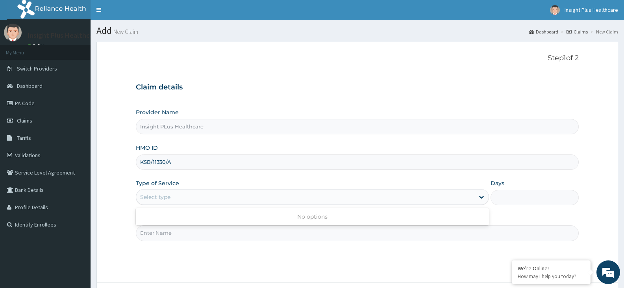
click at [163, 196] on div "Select type" at bounding box center [155, 197] width 30 height 8
click at [159, 236] on input "Practitioner" at bounding box center [357, 232] width 443 height 15
type input "DOCTOR [PERSON_NAME]"
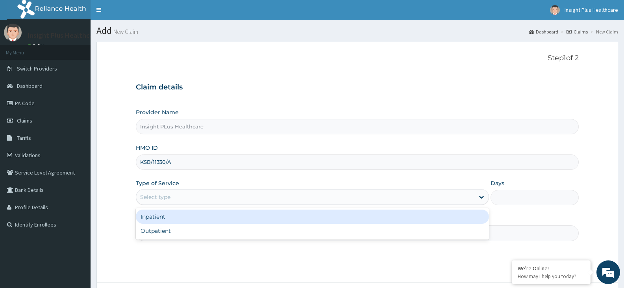
click at [160, 198] on div "Select type" at bounding box center [155, 197] width 30 height 8
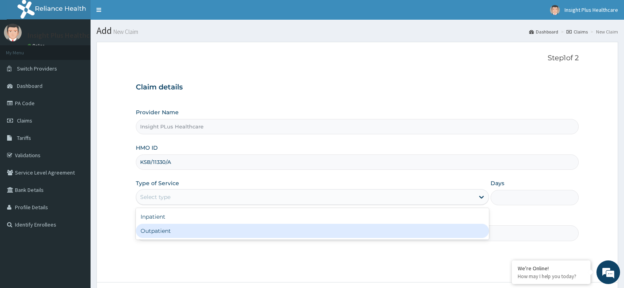
click at [161, 232] on div "Outpatient" at bounding box center [312, 231] width 353 height 14
type input "1"
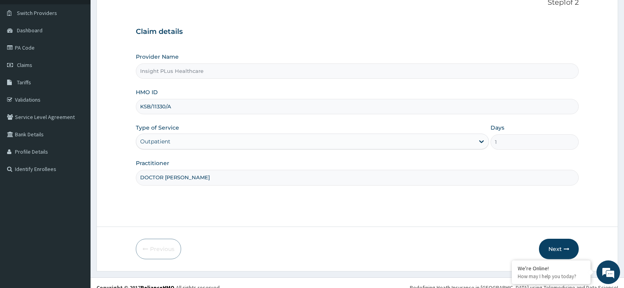
scroll to position [65, 0]
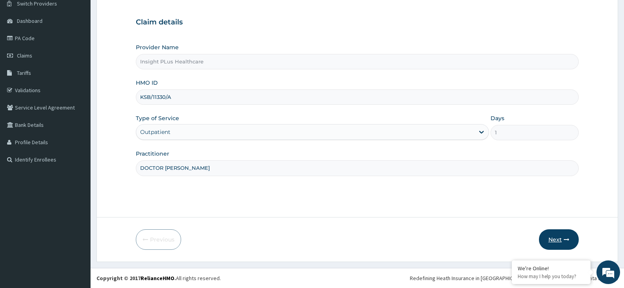
click at [547, 233] on button "Next" at bounding box center [559, 239] width 40 height 20
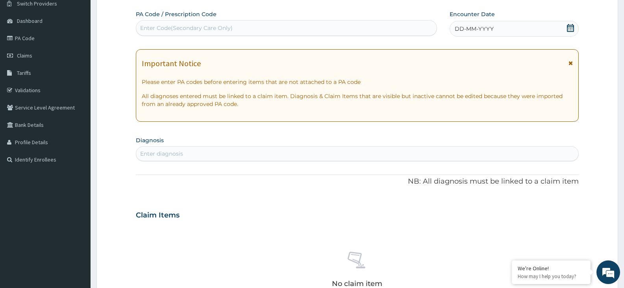
click at [229, 28] on div "Enter Code(Secondary Care Only)" at bounding box center [186, 28] width 93 height 8
paste input "PA/9D42C5"
type input "PA/9D42C5"
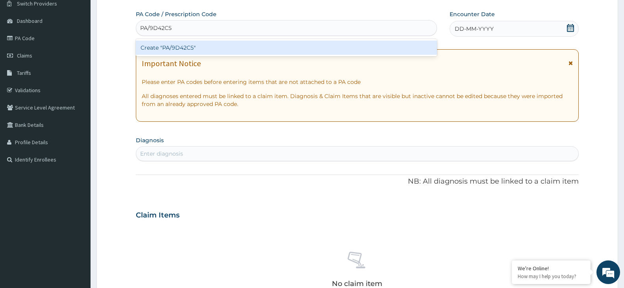
click at [227, 46] on div "Create "PA/9D42C5"" at bounding box center [286, 48] width 301 height 14
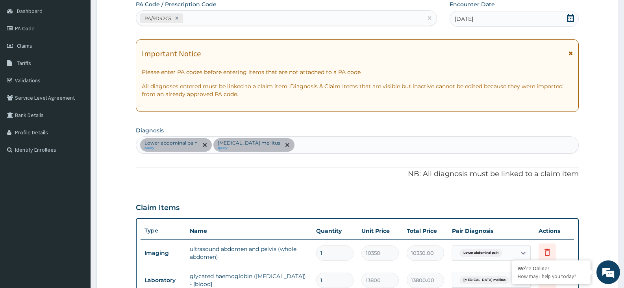
scroll to position [270, 0]
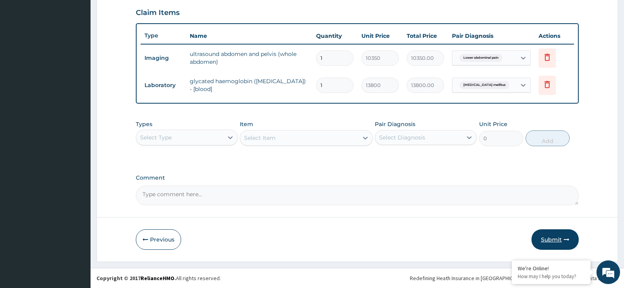
click at [548, 237] on button "Submit" at bounding box center [555, 239] width 47 height 20
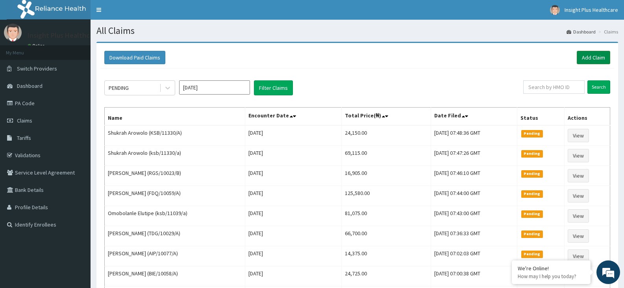
click at [593, 54] on link "Add Claim" at bounding box center [593, 57] width 33 height 13
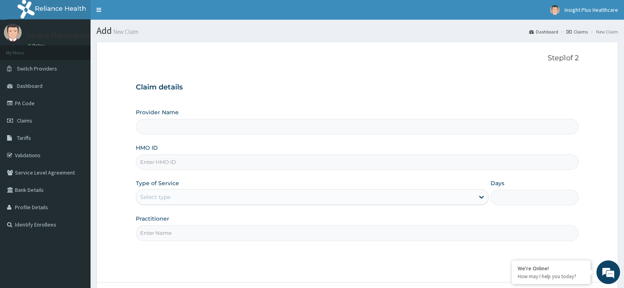
click at [184, 165] on input "HMO ID" at bounding box center [357, 161] width 443 height 15
type input "Insight PLus Healthcare"
paste input "bcs/10001/a"
type input "bcs/10001/a"
click at [152, 199] on div "Select type" at bounding box center [155, 197] width 30 height 8
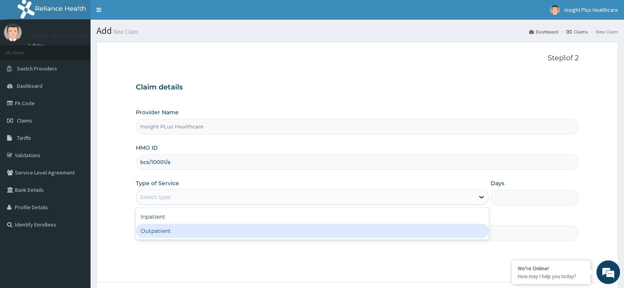
click at [162, 228] on div "Outpatient" at bounding box center [312, 231] width 353 height 14
type input "1"
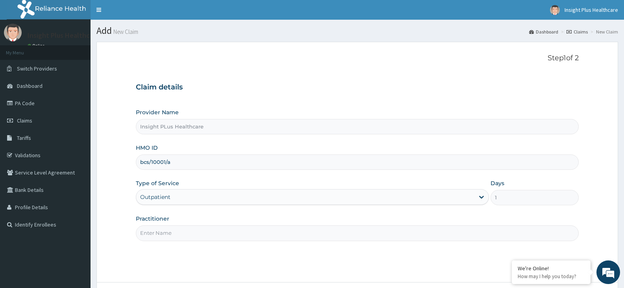
click at [162, 228] on input "Practitioner" at bounding box center [357, 232] width 443 height 15
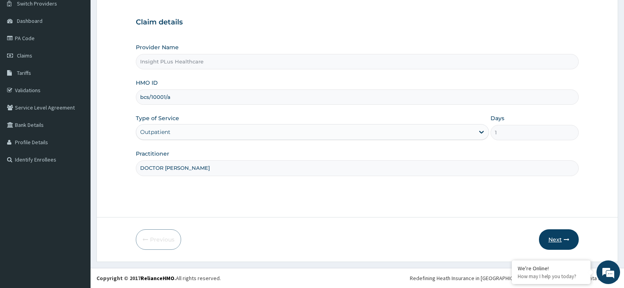
type input "DOCTOR OMOLOLU"
click at [558, 240] on button "Next" at bounding box center [559, 239] width 40 height 20
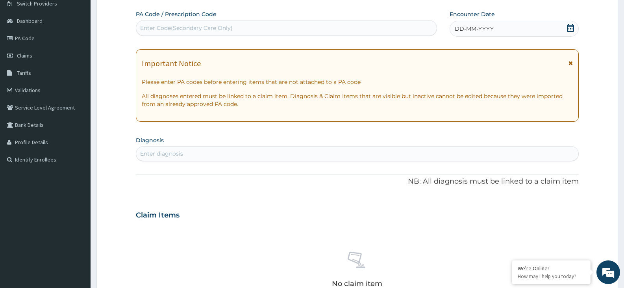
click at [307, 26] on div "Enter Code(Secondary Care Only)" at bounding box center [286, 28] width 301 height 13
paste input "PA/53CAB2"
type input "PA/53CAB2"
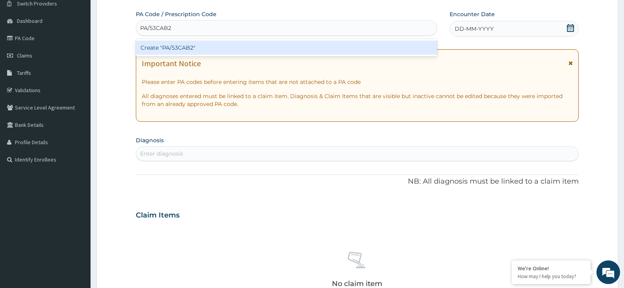
click at [298, 46] on div "Create "PA/53CAB2"" at bounding box center [286, 48] width 301 height 14
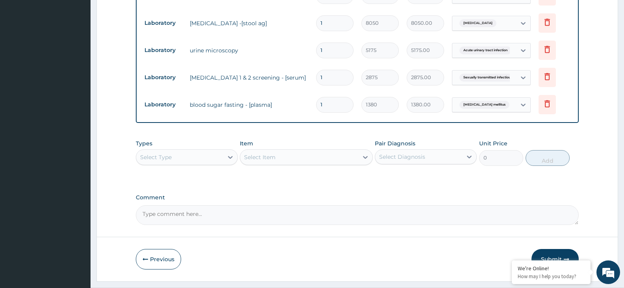
scroll to position [406, 0]
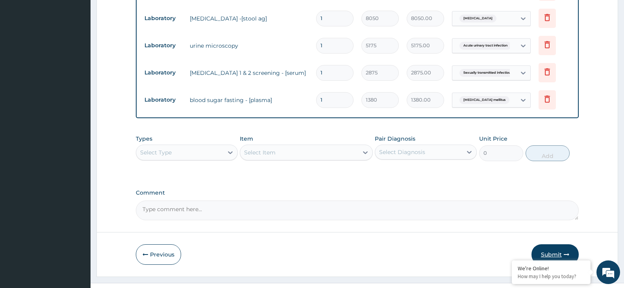
click at [561, 244] on button "Submit" at bounding box center [555, 254] width 47 height 20
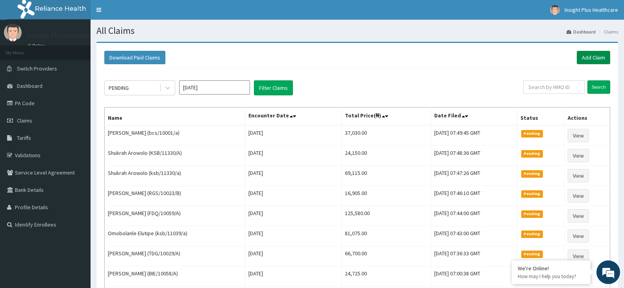
click at [595, 58] on link "Add Claim" at bounding box center [593, 57] width 33 height 13
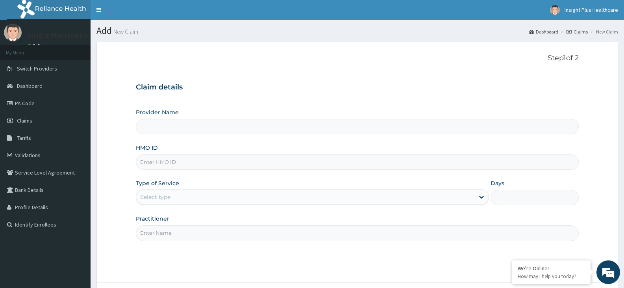
click at [206, 161] on input "HMO ID" at bounding box center [357, 161] width 443 height 15
paste input "bcs/10001/a"
type input "bcs/10001/a"
type input "Insight PLus Healthcare"
type input "bcs/10001/a"
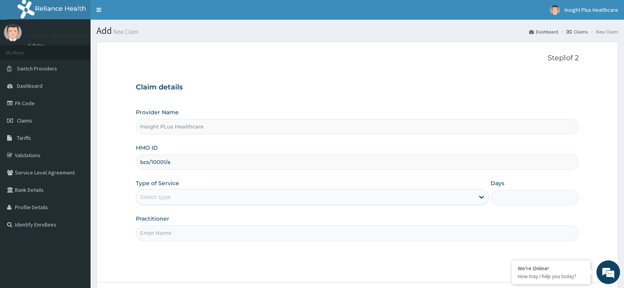
click at [183, 201] on div "Select type" at bounding box center [305, 197] width 338 height 13
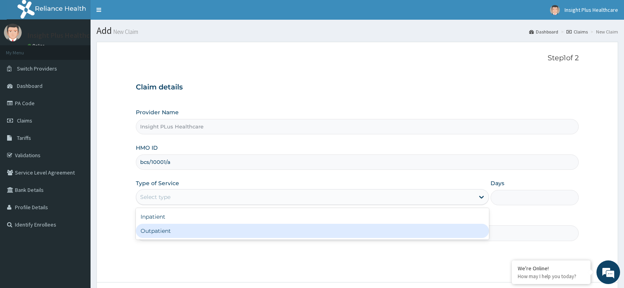
click at [178, 229] on div "Outpatient" at bounding box center [312, 231] width 353 height 14
type input "1"
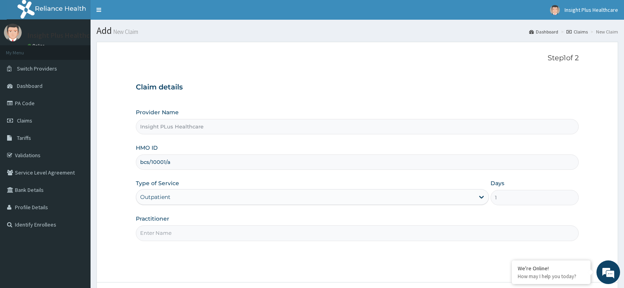
click at [178, 229] on input "Practitioner" at bounding box center [357, 232] width 443 height 15
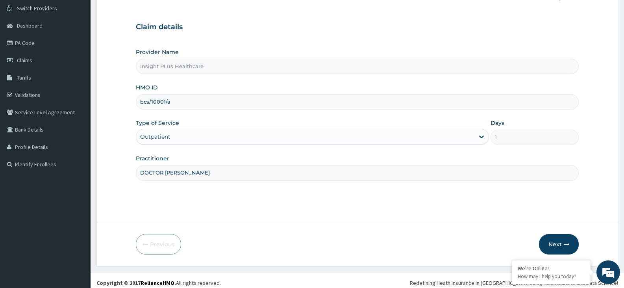
scroll to position [65, 0]
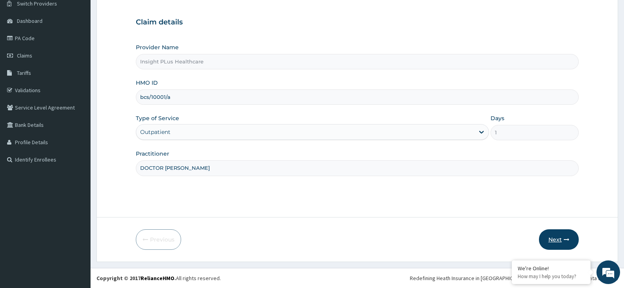
type input "DOCTOR OMOLOLU"
click at [565, 240] on icon "button" at bounding box center [567, 240] width 6 height 6
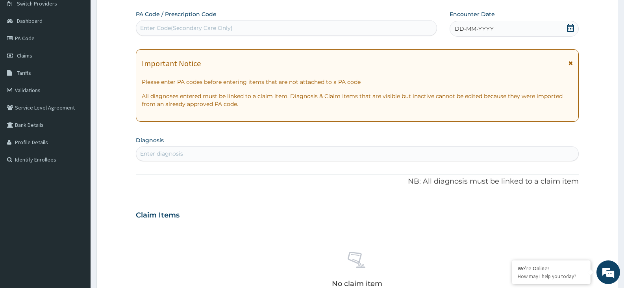
click at [238, 33] on div "Enter Code(Secondary Care Only)" at bounding box center [286, 28] width 301 height 13
paste input "PA/D6EAF1"
type input "PA/D6EAF1"
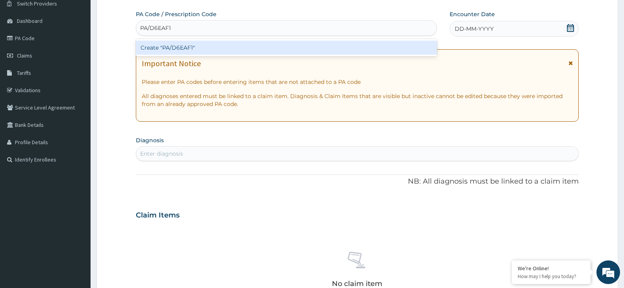
click at [238, 43] on div "Create "PA/D6EAF1"" at bounding box center [286, 48] width 301 height 14
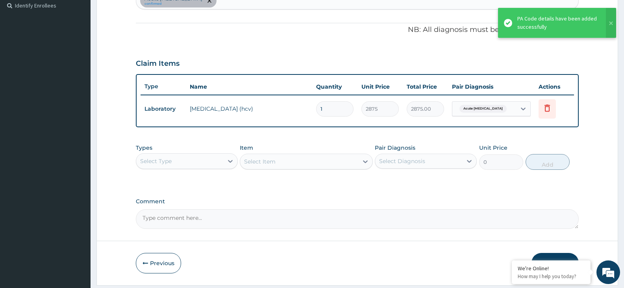
scroll to position [243, 0]
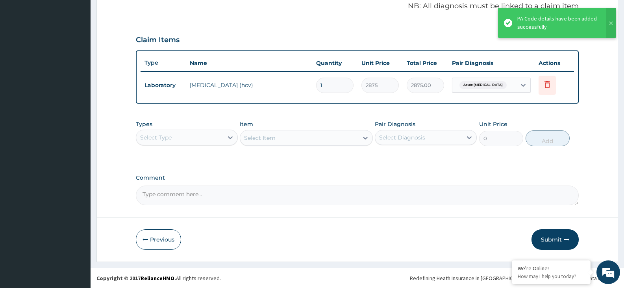
click at [555, 244] on button "Submit" at bounding box center [555, 239] width 47 height 20
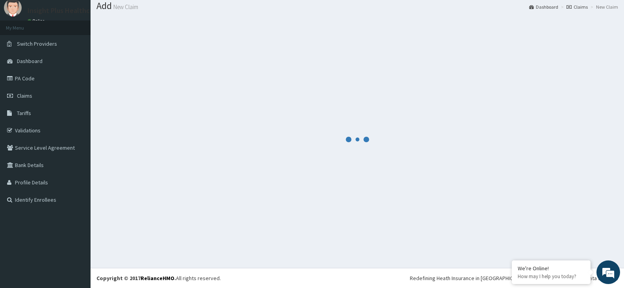
scroll to position [25, 0]
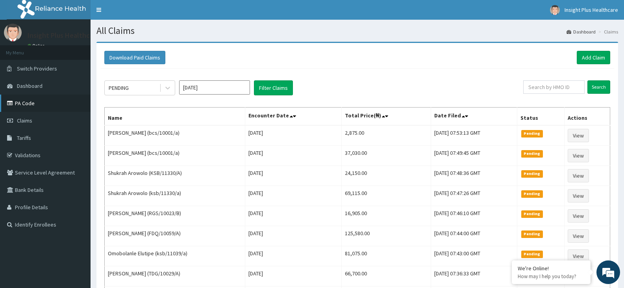
click at [66, 99] on link "PA Code" at bounding box center [45, 103] width 91 height 17
